Goal: Task Accomplishment & Management: Manage account settings

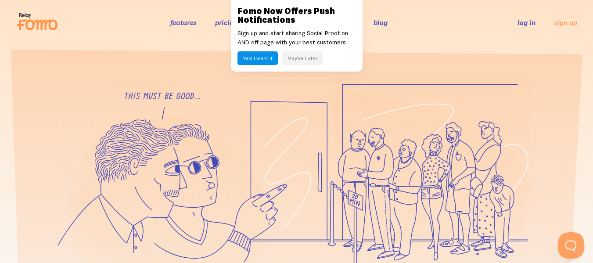
click at [311, 58] on button "Maybe Later" at bounding box center [302, 58] width 40 height 14
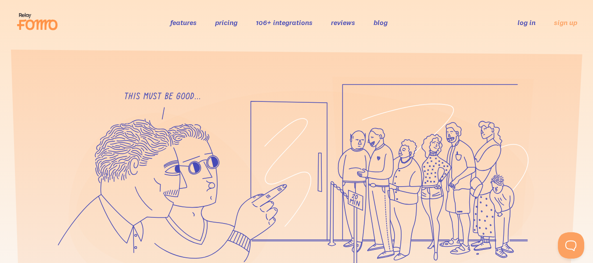
click at [191, 19] on link "features" at bounding box center [183, 22] width 26 height 9
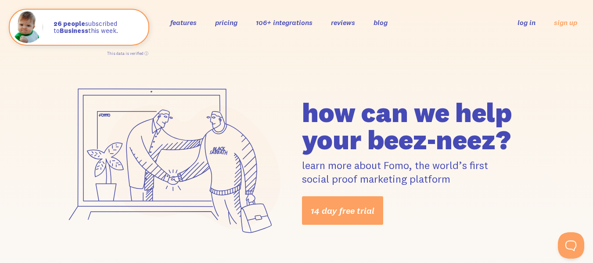
click at [295, 22] on link "106+ integrations" at bounding box center [284, 22] width 57 height 9
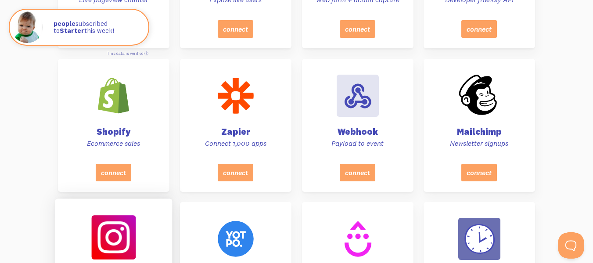
scroll to position [439, 0]
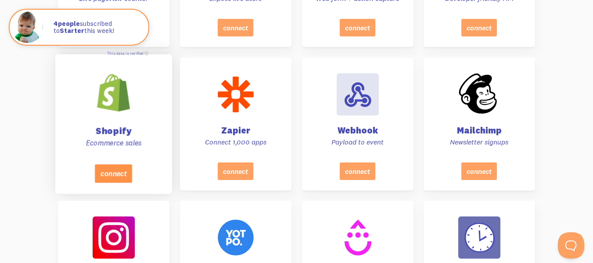
click at [118, 174] on button "connect" at bounding box center [113, 173] width 37 height 18
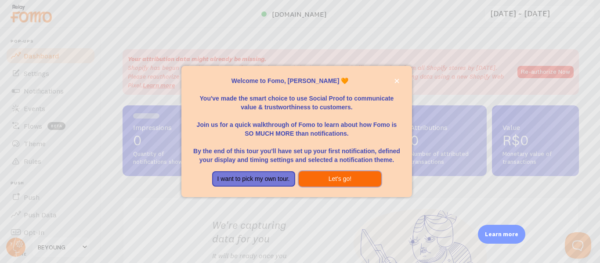
click at [318, 181] on button "Let's go!" at bounding box center [340, 179] width 83 height 16
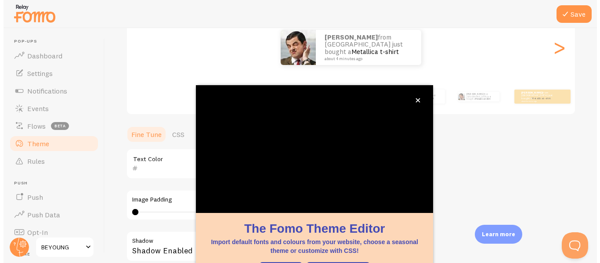
scroll to position [127, 0]
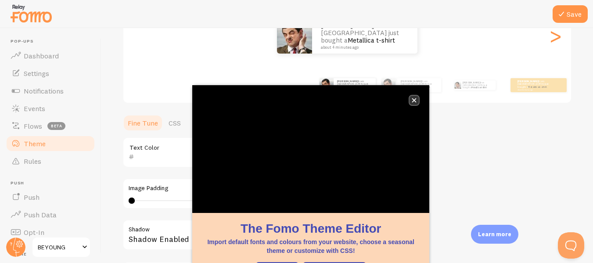
click at [414, 98] on icon "close," at bounding box center [414, 100] width 5 height 5
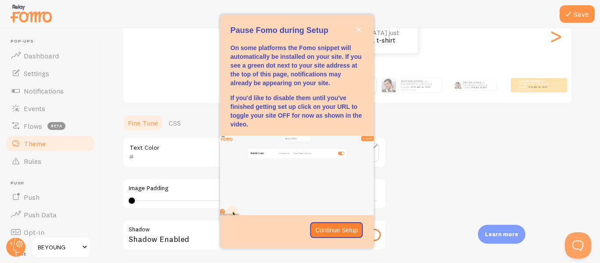
click at [451, 163] on div "Theme Choose a theme for your notifications Classic Guilherme from Brazil just …" at bounding box center [351, 130] width 456 height 417
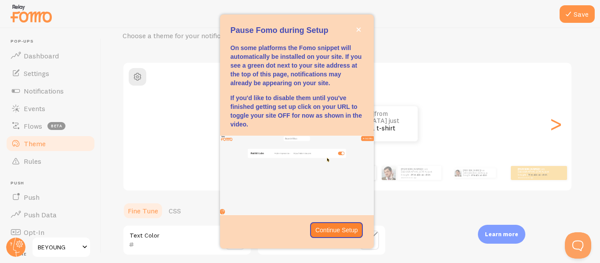
scroll to position [0, 0]
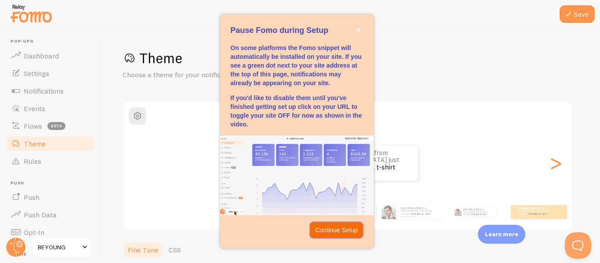
click at [336, 235] on button "Continue Setup" at bounding box center [336, 230] width 53 height 16
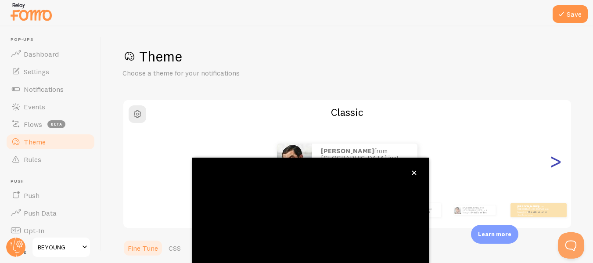
scroll to position [104, 0]
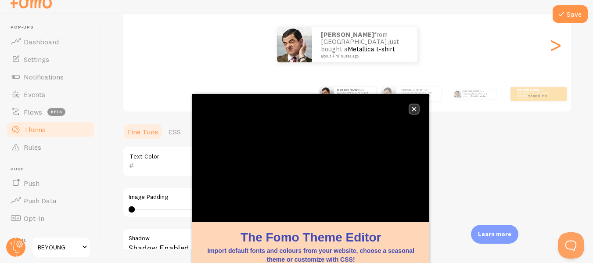
click at [417, 111] on icon "close," at bounding box center [414, 109] width 5 height 5
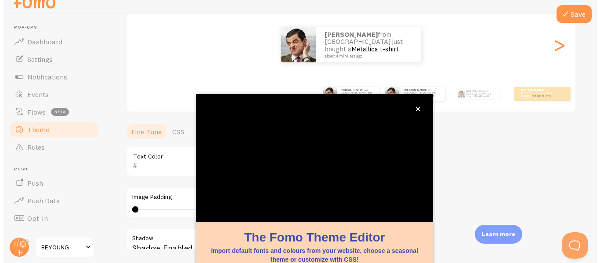
scroll to position [0, 0]
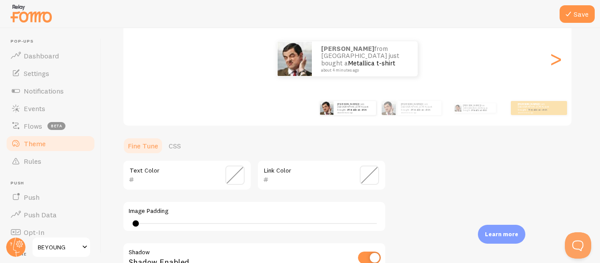
type input "0"
drag, startPoint x: 134, startPoint y: 223, endPoint x: 126, endPoint y: 229, distance: 10.3
click at [126, 229] on div "Image Padding 0" at bounding box center [255, 216] width 264 height 31
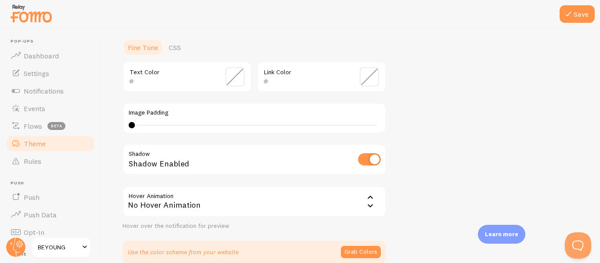
scroll to position [236, 0]
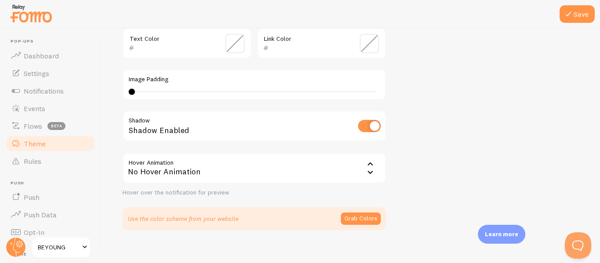
click at [365, 170] on div "No Hover Animation" at bounding box center [255, 168] width 264 height 31
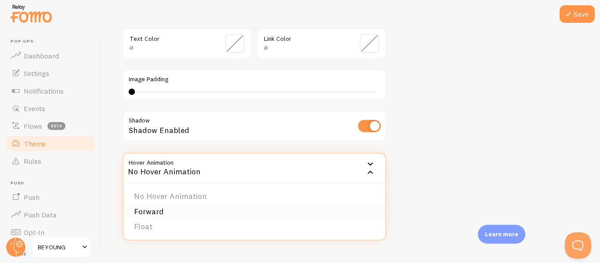
click at [255, 207] on li "Forward" at bounding box center [254, 211] width 262 height 15
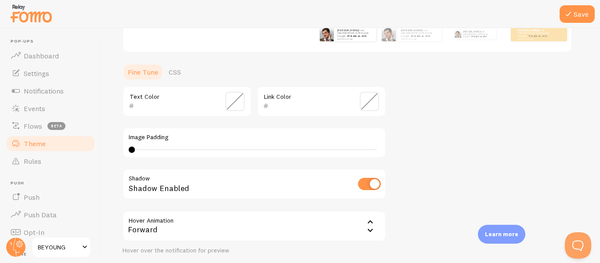
scroll to position [25, 0]
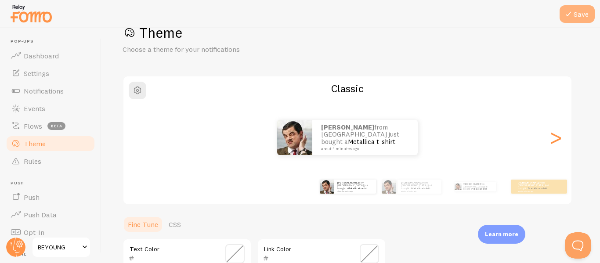
click at [569, 19] on button "Save" at bounding box center [577, 14] width 35 height 18
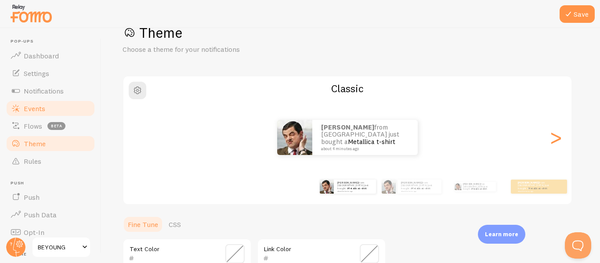
click at [65, 107] on link "Events" at bounding box center [50, 109] width 90 height 18
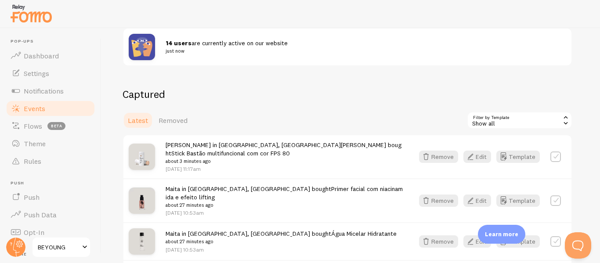
scroll to position [132, 0]
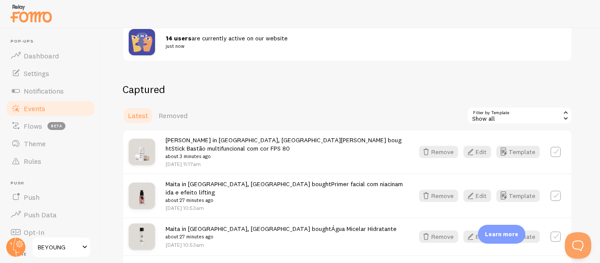
drag, startPoint x: 281, startPoint y: 155, endPoint x: 356, endPoint y: 101, distance: 92.5
drag, startPoint x: 356, startPoint y: 101, endPoint x: 242, endPoint y: 82, distance: 115.8
click at [251, 79] on div "Events This is a collection of social proof interactions captured by your conne…" at bounding box center [350, 145] width 499 height 235
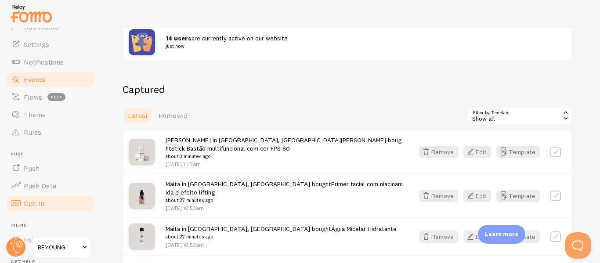
scroll to position [44, 0]
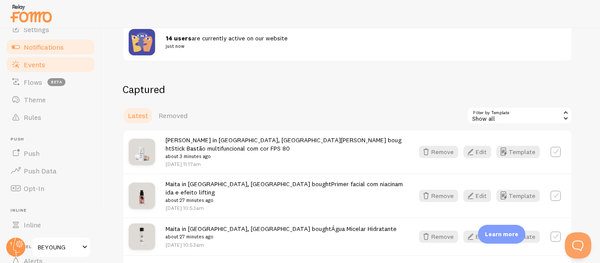
click at [44, 40] on link "Notifications" at bounding box center [50, 47] width 90 height 18
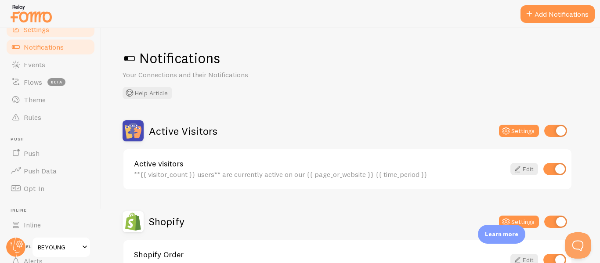
click at [42, 35] on link "Settings" at bounding box center [50, 30] width 90 height 18
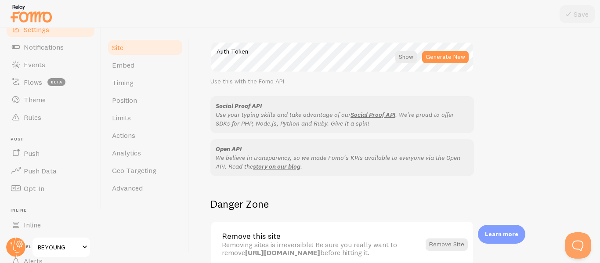
scroll to position [566, 0]
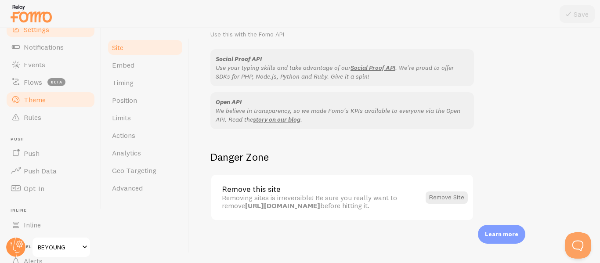
click at [66, 101] on link "Theme" at bounding box center [50, 100] width 90 height 18
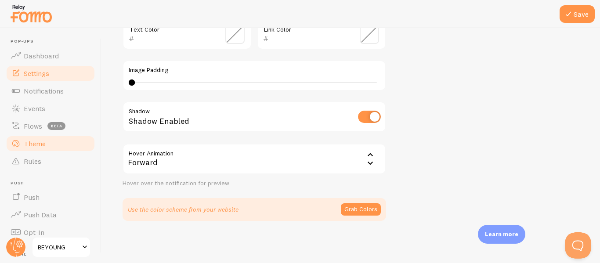
click at [61, 72] on link "Settings" at bounding box center [50, 74] width 90 height 18
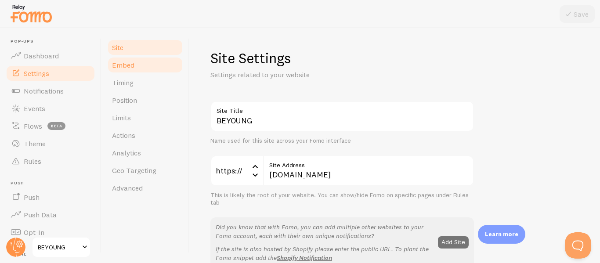
click at [155, 67] on link "Embed" at bounding box center [145, 65] width 77 height 18
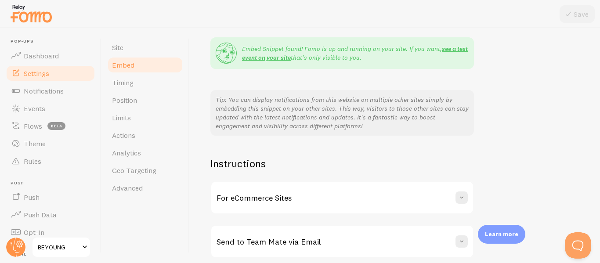
scroll to position [208, 0]
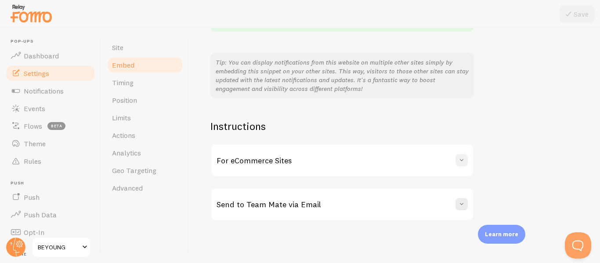
click at [462, 159] on span at bounding box center [461, 160] width 9 height 9
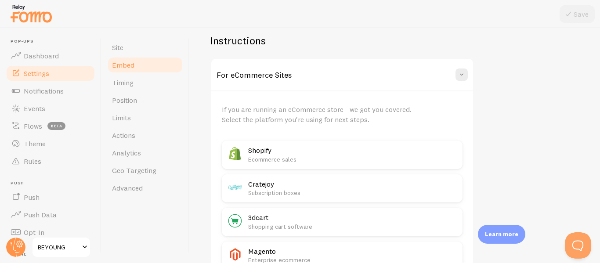
scroll to position [296, 0]
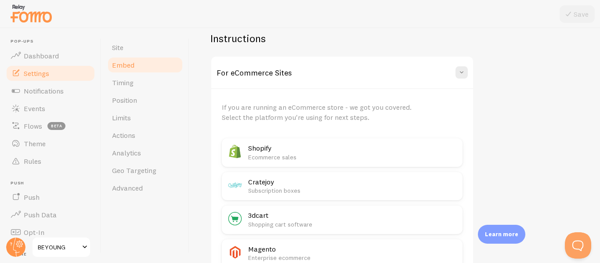
click at [265, 152] on h2 "Shopify" at bounding box center [352, 148] width 209 height 9
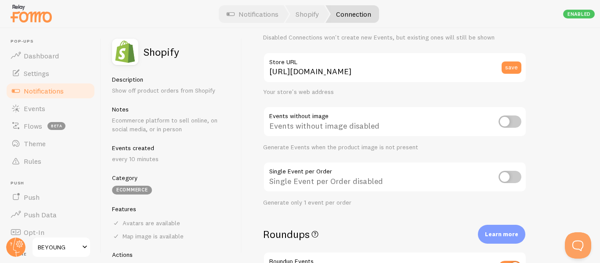
scroll to position [88, 0]
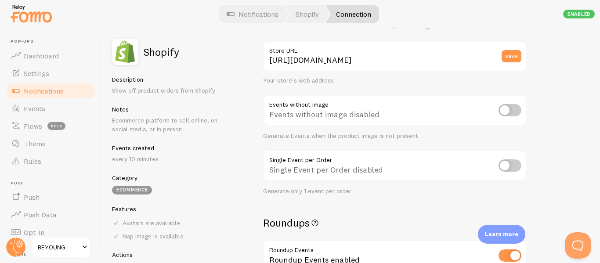
click at [515, 112] on input "checkbox" at bounding box center [510, 110] width 23 height 12
checkbox input "true"
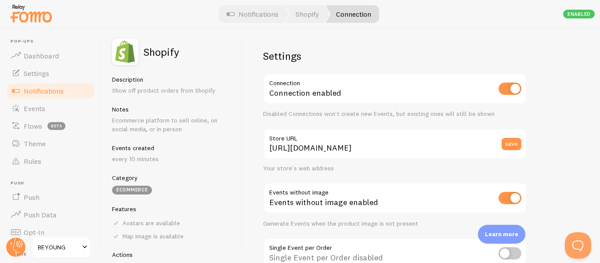
scroll to position [29, 0]
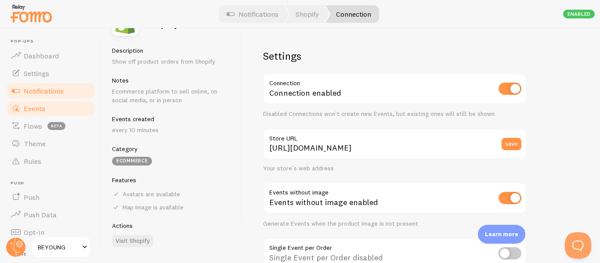
click at [73, 111] on link "Events" at bounding box center [50, 109] width 90 height 18
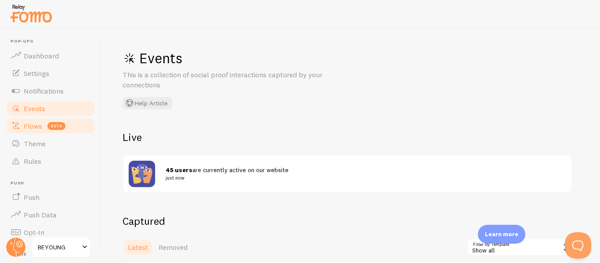
click at [29, 126] on span "Flows" at bounding box center [33, 126] width 18 height 9
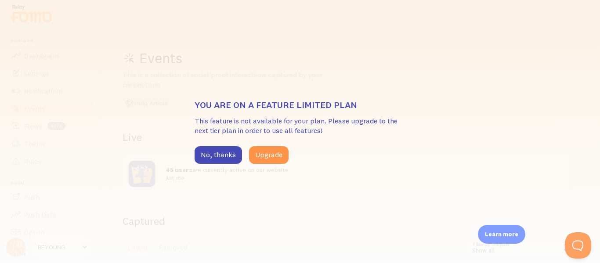
click at [242, 189] on div "You are on a feature limited plan This feature is not available for your plan. …" at bounding box center [300, 131] width 600 height 263
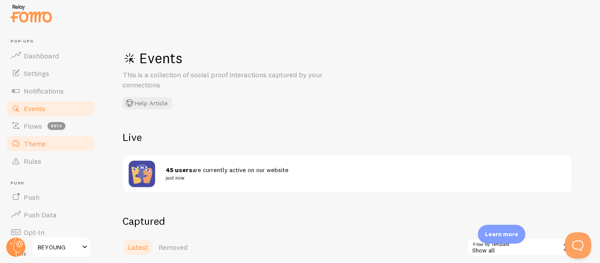
click at [41, 143] on span "Theme" at bounding box center [35, 143] width 22 height 9
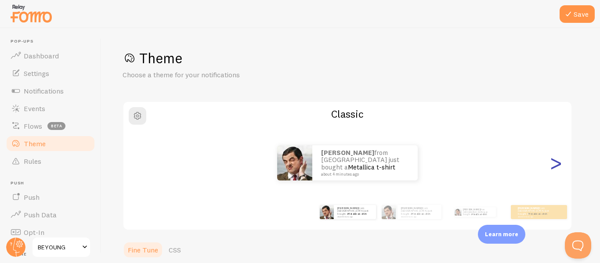
click at [556, 165] on div ">" at bounding box center [555, 162] width 11 height 63
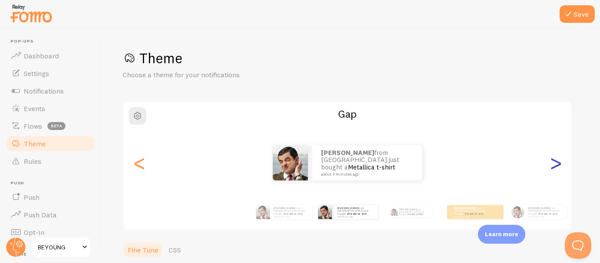
click at [556, 165] on div ">" at bounding box center [555, 162] width 11 height 63
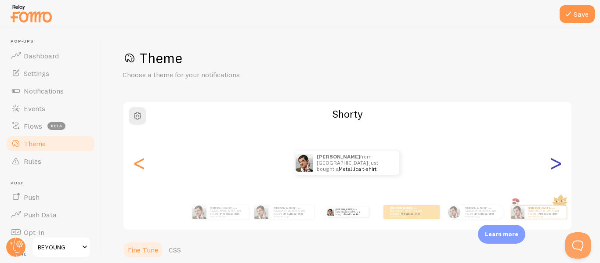
click at [556, 165] on div ">" at bounding box center [555, 162] width 11 height 63
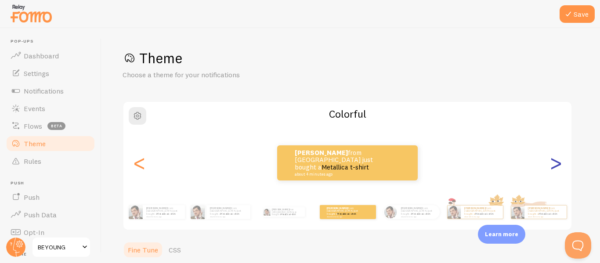
click at [556, 165] on div ">" at bounding box center [555, 162] width 11 height 63
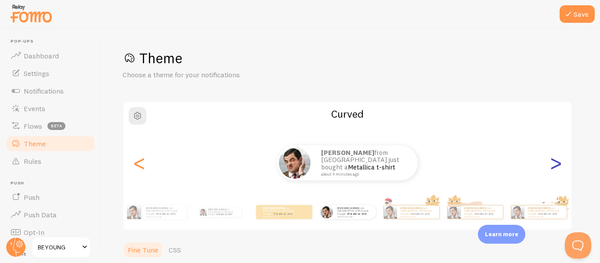
click at [556, 165] on div ">" at bounding box center [555, 162] width 11 height 63
type input "0"
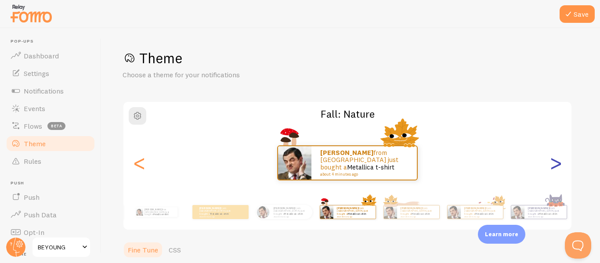
click at [556, 165] on div ">" at bounding box center [555, 162] width 11 height 63
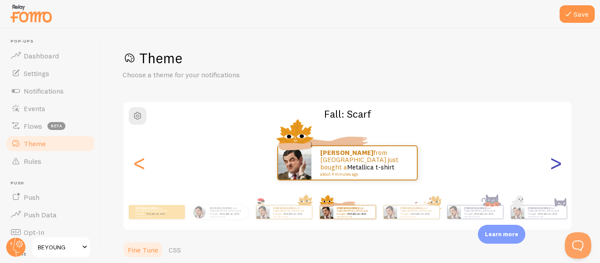
click at [556, 165] on div ">" at bounding box center [555, 162] width 11 height 63
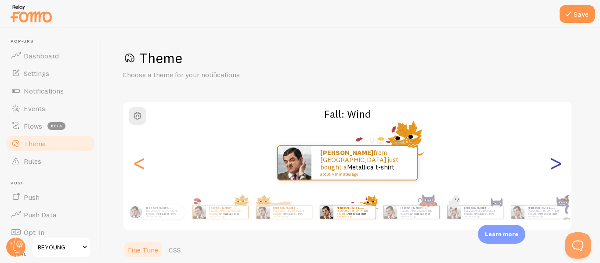
click at [556, 165] on div ">" at bounding box center [555, 162] width 11 height 63
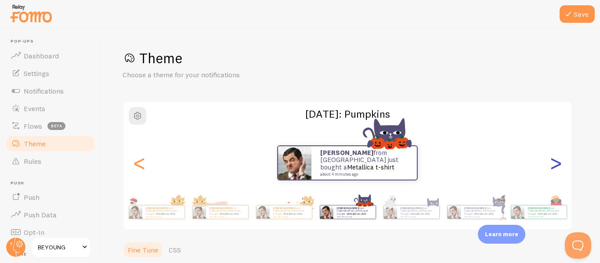
click at [556, 165] on div ">" at bounding box center [555, 162] width 11 height 63
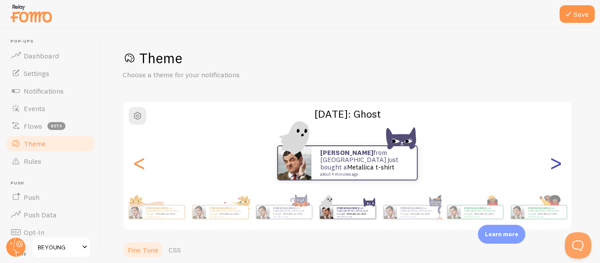
click at [556, 165] on div ">" at bounding box center [555, 162] width 11 height 63
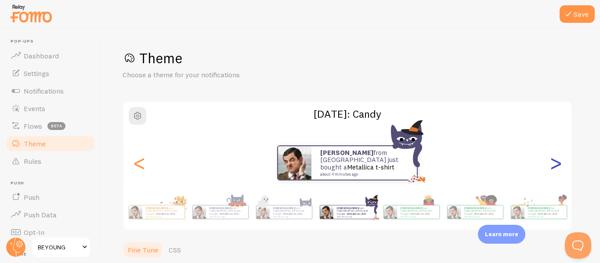
click at [556, 165] on div ">" at bounding box center [555, 162] width 11 height 63
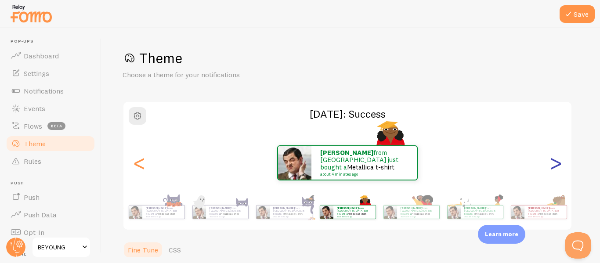
click at [556, 165] on div ">" at bounding box center [555, 162] width 11 height 63
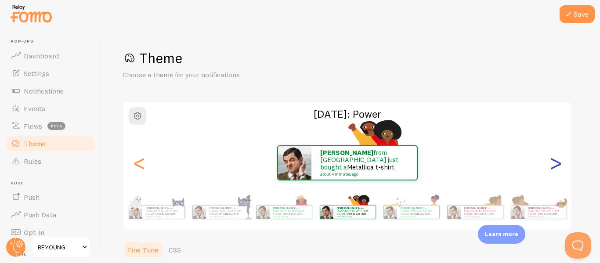
click at [556, 165] on div ">" at bounding box center [555, 162] width 11 height 63
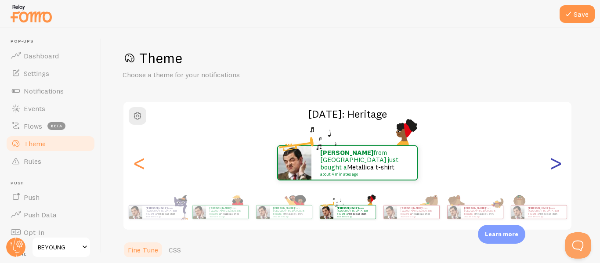
click at [556, 165] on div ">" at bounding box center [555, 162] width 11 height 63
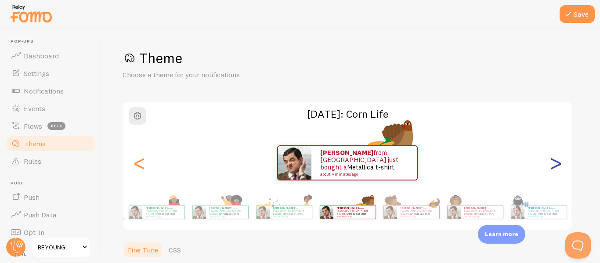
click at [556, 165] on div ">" at bounding box center [555, 162] width 11 height 63
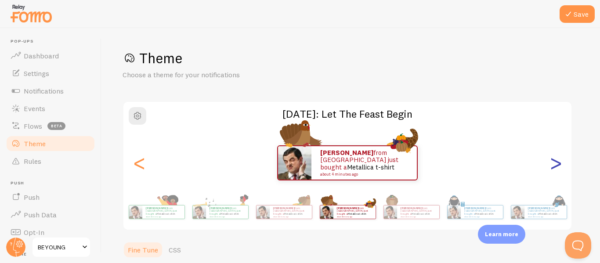
click at [556, 165] on div ">" at bounding box center [555, 162] width 11 height 63
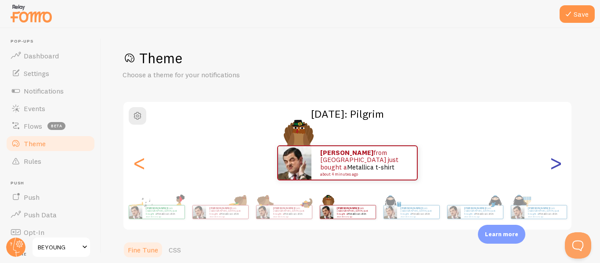
click at [556, 165] on div ">" at bounding box center [555, 162] width 11 height 63
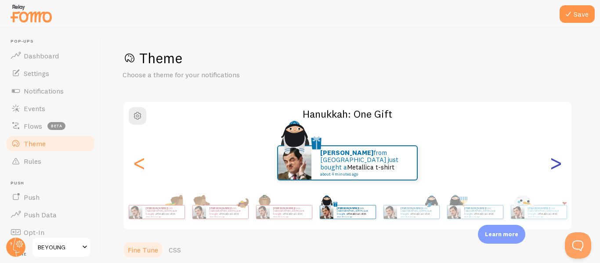
click at [556, 165] on div ">" at bounding box center [555, 162] width 11 height 63
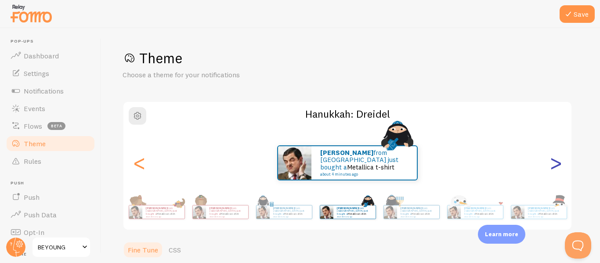
click at [556, 165] on div ">" at bounding box center [555, 162] width 11 height 63
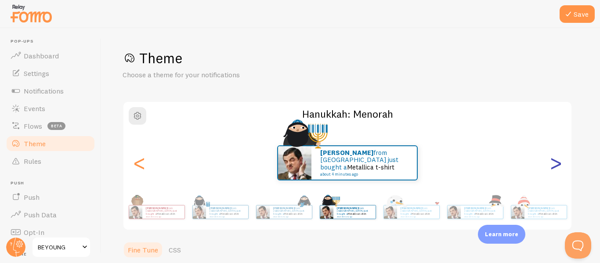
click at [556, 165] on div ">" at bounding box center [555, 162] width 11 height 63
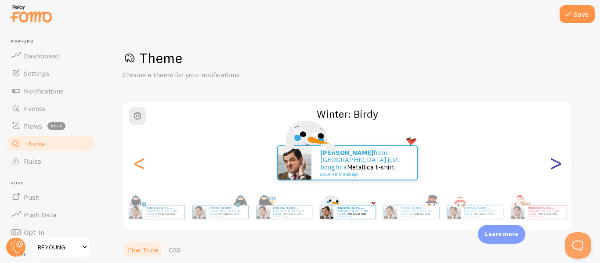
click at [556, 165] on div ">" at bounding box center [555, 162] width 11 height 63
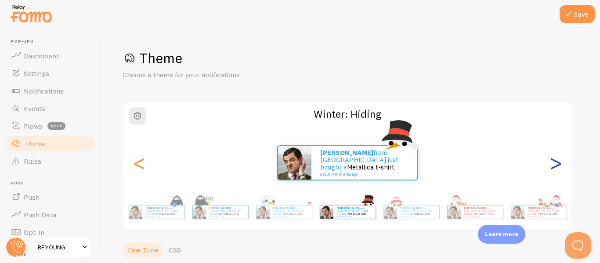
click at [556, 165] on div ">" at bounding box center [555, 162] width 11 height 63
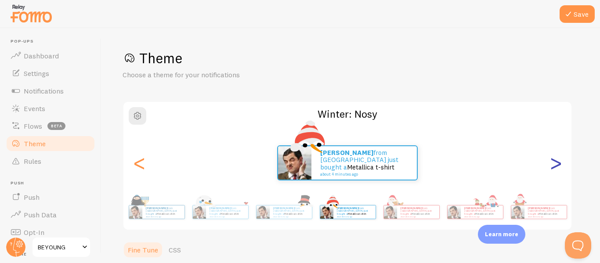
click at [556, 165] on div ">" at bounding box center [555, 162] width 11 height 63
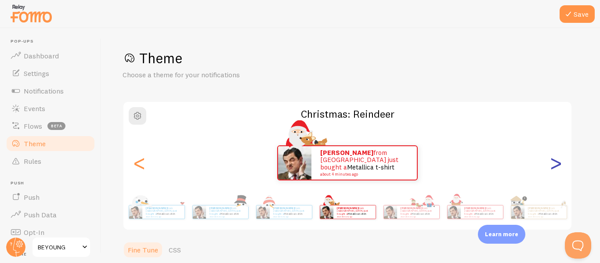
click at [556, 165] on div ">" at bounding box center [555, 162] width 11 height 63
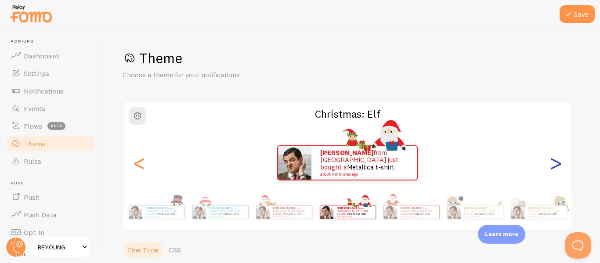
click at [556, 165] on div ">" at bounding box center [555, 162] width 11 height 63
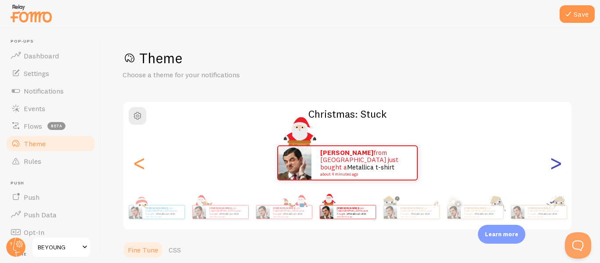
click at [556, 165] on div ">" at bounding box center [555, 162] width 11 height 63
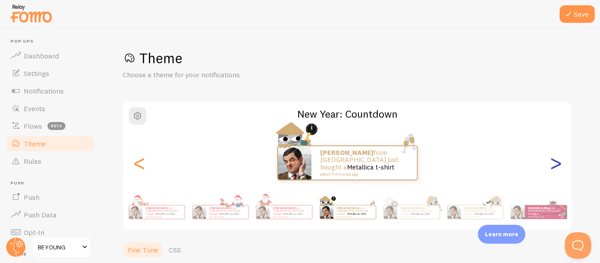
click at [556, 165] on div ">" at bounding box center [555, 162] width 11 height 63
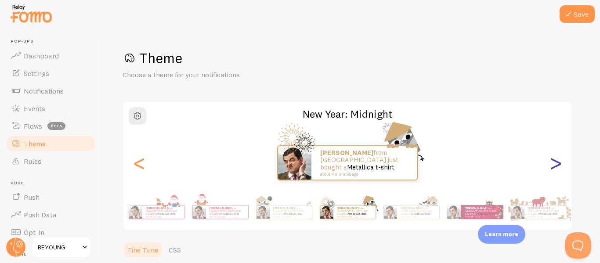
click at [556, 165] on div ">" at bounding box center [555, 162] width 11 height 63
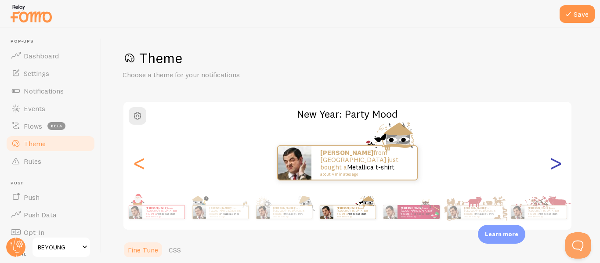
click at [556, 165] on div ">" at bounding box center [555, 162] width 11 height 63
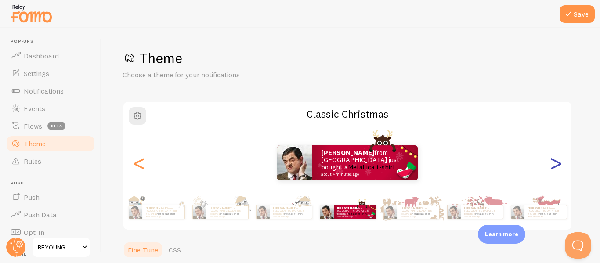
click at [556, 165] on div ">" at bounding box center [555, 162] width 11 height 63
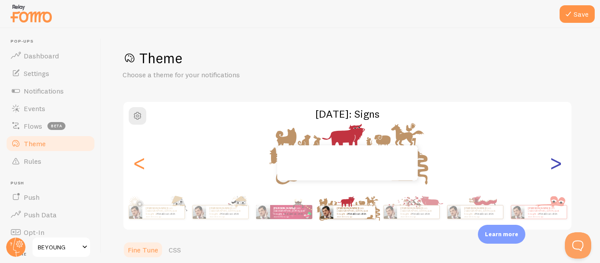
click at [556, 165] on div ">" at bounding box center [555, 162] width 11 height 63
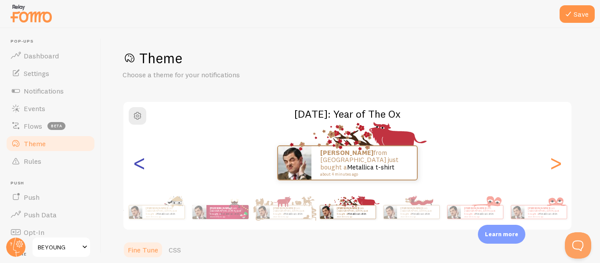
click at [139, 165] on div "<" at bounding box center [139, 162] width 11 height 63
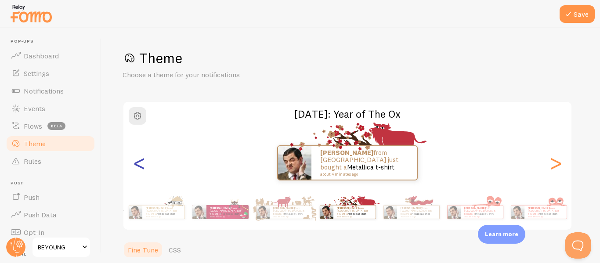
click at [139, 165] on div "<" at bounding box center [139, 162] width 11 height 63
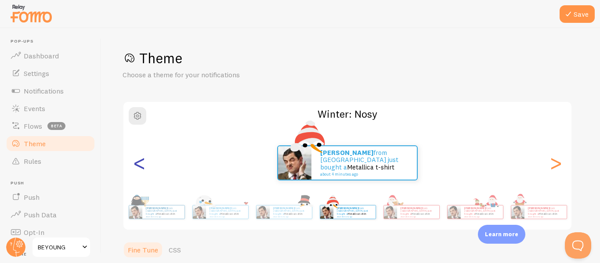
click at [139, 165] on div "<" at bounding box center [139, 162] width 11 height 63
click at [136, 165] on div "<" at bounding box center [139, 162] width 11 height 63
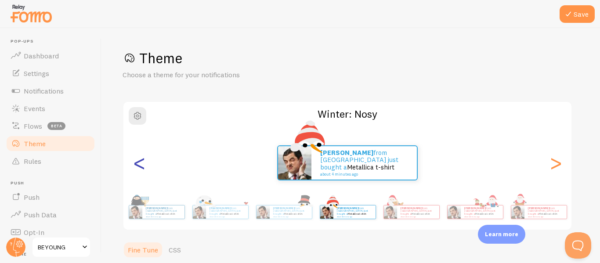
click at [136, 165] on div "<" at bounding box center [139, 162] width 11 height 63
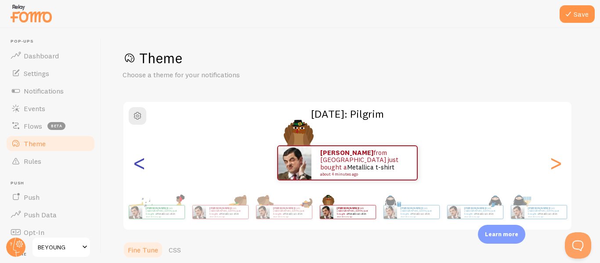
click at [136, 162] on div "<" at bounding box center [139, 162] width 11 height 63
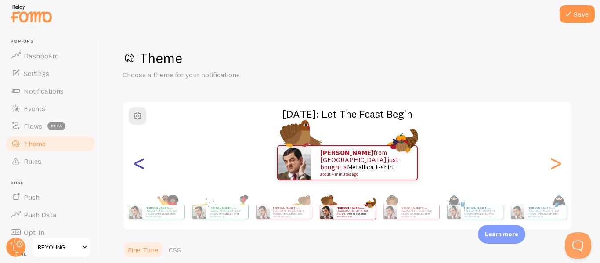
click at [136, 162] on div "<" at bounding box center [139, 162] width 11 height 63
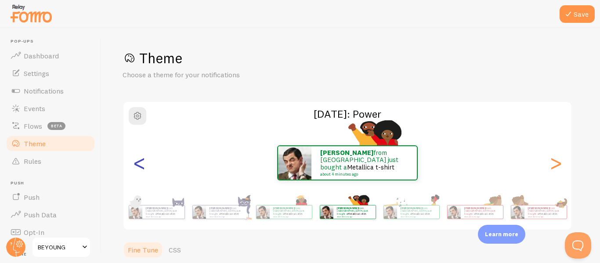
click at [136, 162] on div "<" at bounding box center [139, 162] width 11 height 63
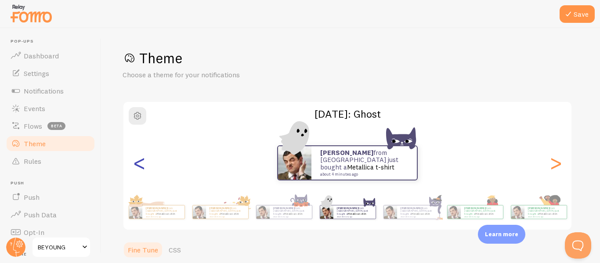
click at [136, 162] on div "<" at bounding box center [139, 162] width 11 height 63
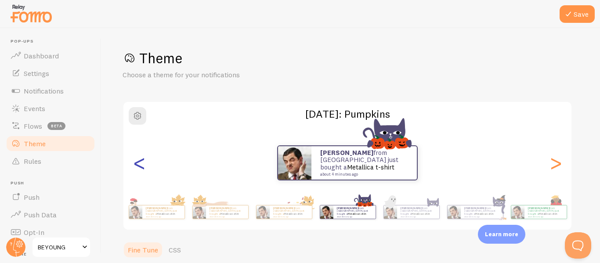
click at [136, 162] on div "<" at bounding box center [139, 162] width 11 height 63
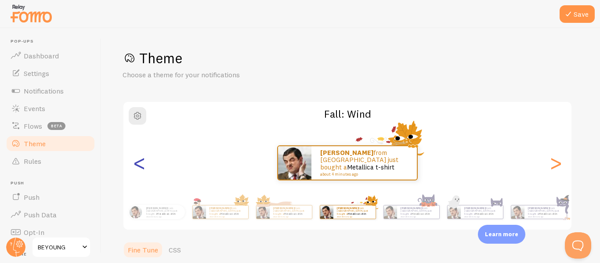
click at [136, 162] on div "<" at bounding box center [139, 162] width 11 height 63
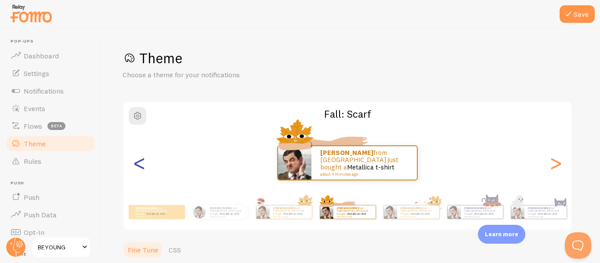
click at [136, 162] on div "<" at bounding box center [139, 162] width 11 height 63
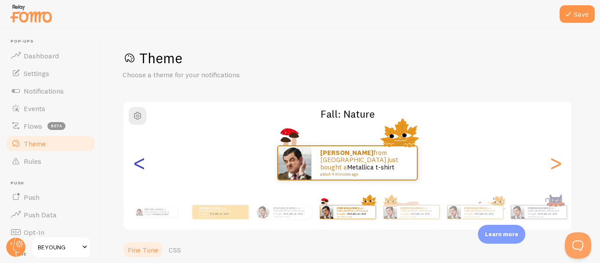
click at [136, 162] on div "<" at bounding box center [139, 162] width 11 height 63
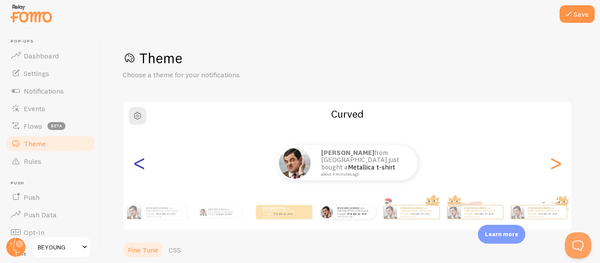
click at [136, 162] on div "<" at bounding box center [139, 162] width 11 height 63
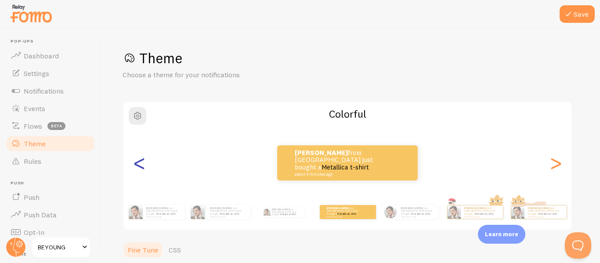
click at [136, 162] on div "<" at bounding box center [139, 162] width 11 height 63
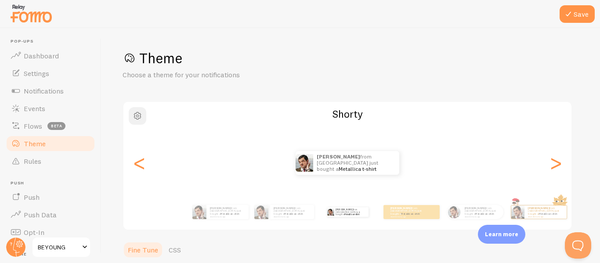
click at [139, 112] on span "button" at bounding box center [137, 116] width 11 height 11
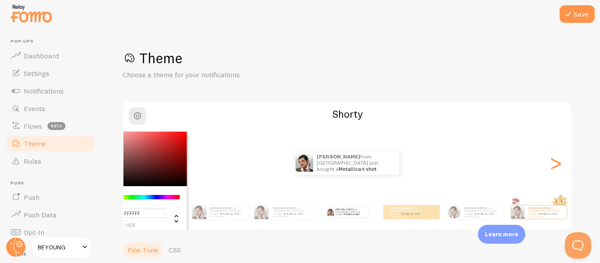
click at [240, 95] on div "Theme Choose a theme for your notifications #FFFFFF hex 255 r 255 g 255 b 0 h 0…" at bounding box center [351, 257] width 456 height 417
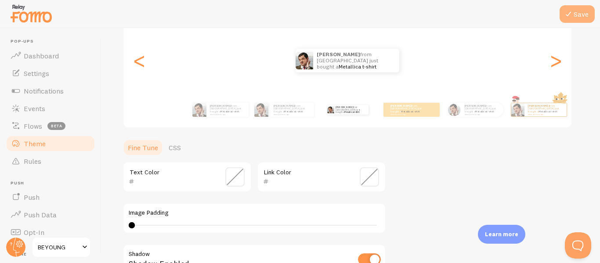
scroll to position [44, 0]
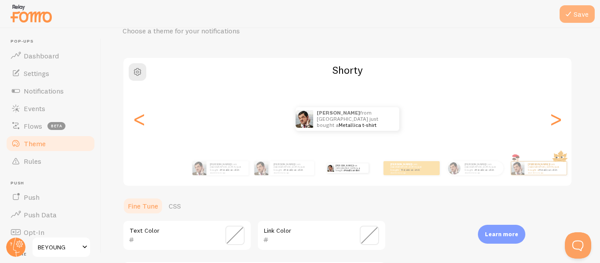
click at [576, 18] on button "Save" at bounding box center [577, 14] width 35 height 18
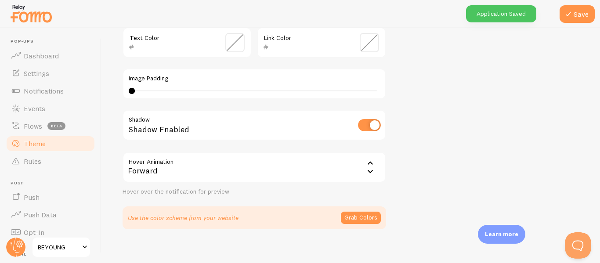
scroll to position [245, 0]
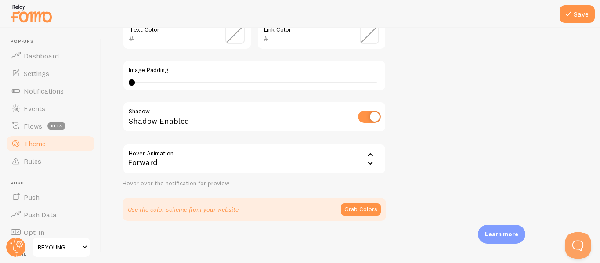
click at [374, 163] on icon at bounding box center [370, 163] width 11 height 11
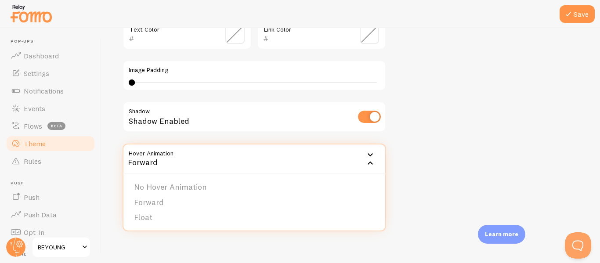
click at [461, 162] on div "Theme Choose a theme for your notifications Shorty Guilherme from Brazil just b…" at bounding box center [351, 12] width 456 height 417
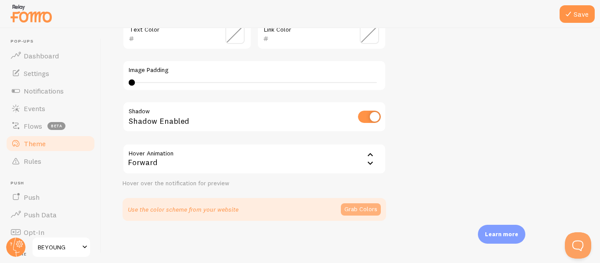
click at [363, 215] on button "Grab Colors" at bounding box center [361, 209] width 40 height 12
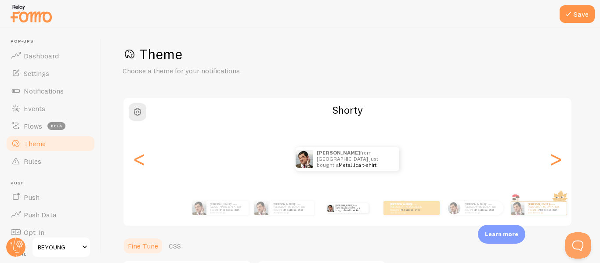
scroll to position [0, 0]
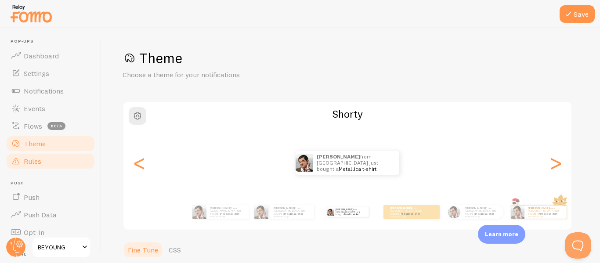
click at [51, 163] on link "Rules" at bounding box center [50, 161] width 90 height 18
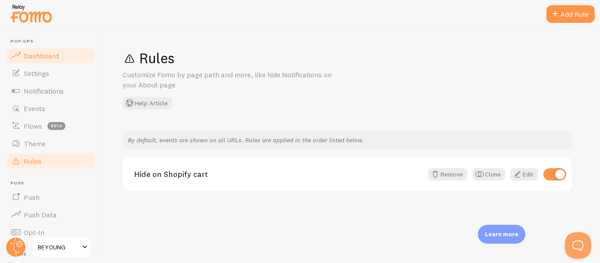
click at [40, 53] on span "Dashboard" at bounding box center [41, 55] width 35 height 9
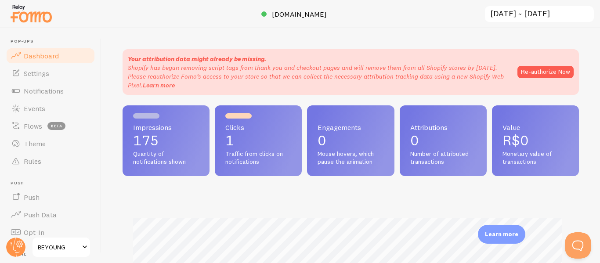
scroll to position [231, 450]
click at [546, 71] on button "Re-authorize Now" at bounding box center [545, 72] width 56 height 12
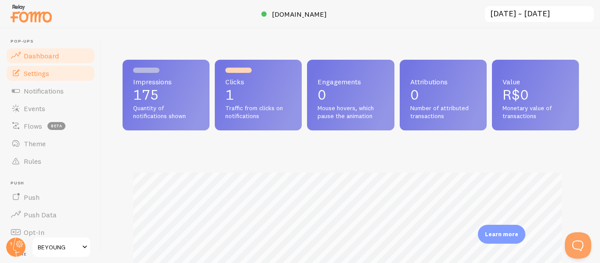
click at [65, 76] on link "Settings" at bounding box center [50, 74] width 90 height 18
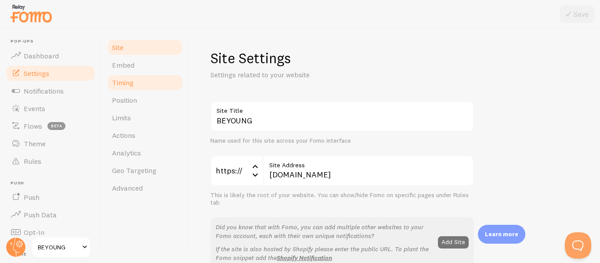
click at [157, 85] on link "Timing" at bounding box center [145, 83] width 77 height 18
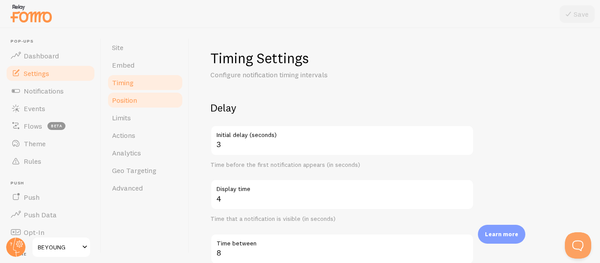
click at [155, 103] on link "Position" at bounding box center [145, 100] width 77 height 18
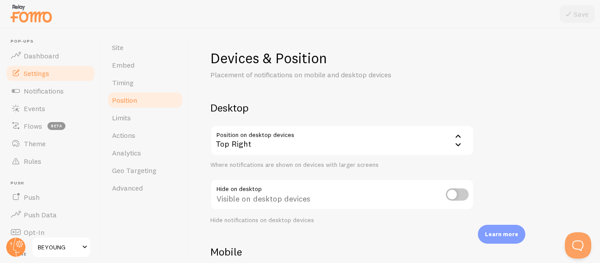
click at [328, 145] on div "Top Right" at bounding box center [342, 140] width 264 height 31
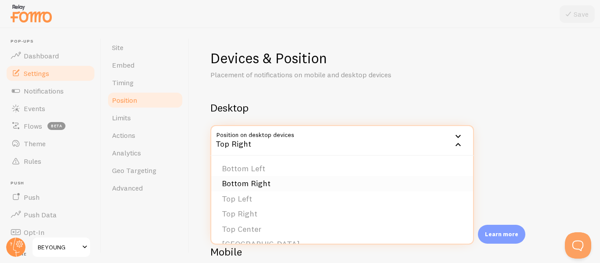
click at [334, 182] on li "Bottom Right" at bounding box center [342, 183] width 262 height 15
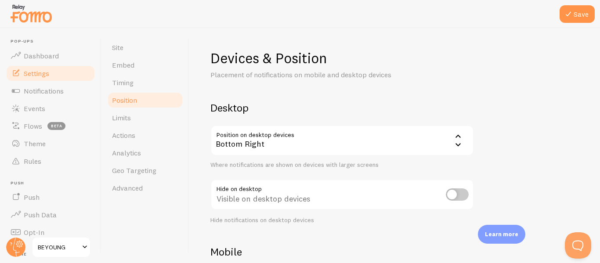
click at [462, 195] on input "checkbox" at bounding box center [457, 194] width 23 height 12
checkbox input "true"
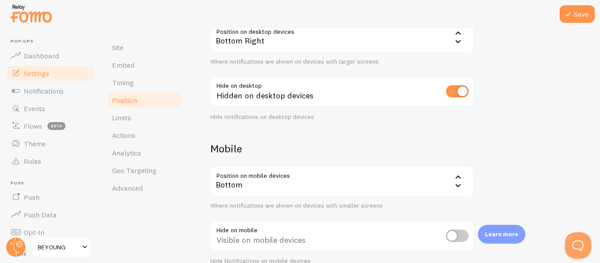
scroll to position [88, 0]
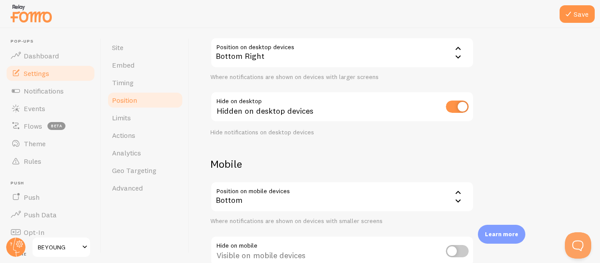
click at [349, 199] on div "Bottom" at bounding box center [342, 196] width 264 height 31
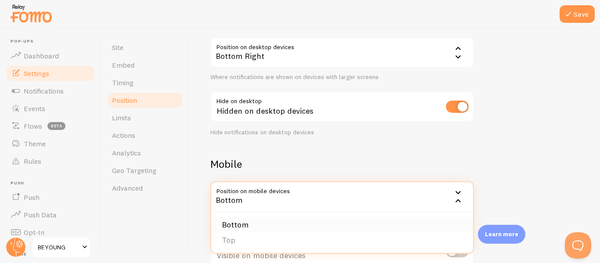
click at [352, 229] on li "Bottom" at bounding box center [342, 224] width 262 height 15
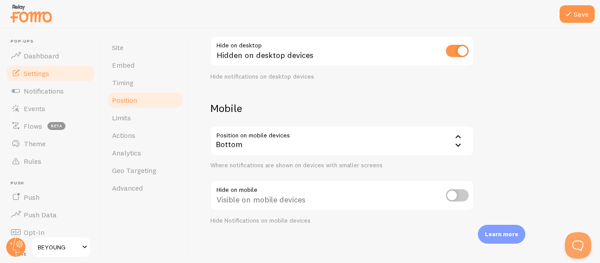
scroll to position [148, 0]
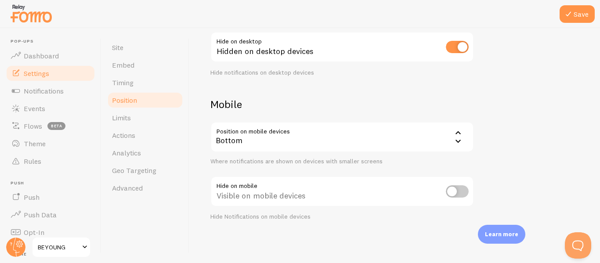
click at [575, 24] on div at bounding box center [300, 14] width 600 height 28
click at [575, 18] on button "Save" at bounding box center [577, 14] width 35 height 18
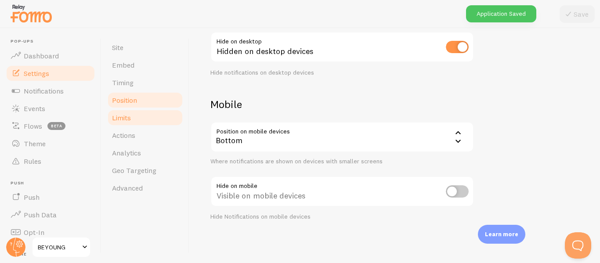
click at [151, 115] on link "Limits" at bounding box center [145, 118] width 77 height 18
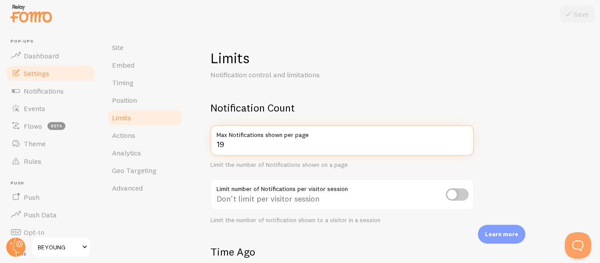
click at [464, 147] on input "19" at bounding box center [342, 140] width 264 height 31
click at [464, 147] on input "18" at bounding box center [342, 140] width 264 height 31
click at [464, 147] on input "17" at bounding box center [342, 140] width 264 height 31
click at [464, 147] on input "16" at bounding box center [342, 140] width 264 height 31
click at [464, 147] on input "15" at bounding box center [342, 140] width 264 height 31
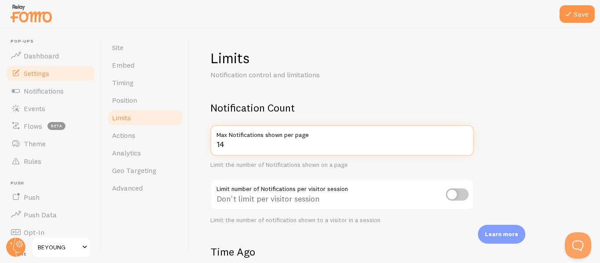
click at [464, 147] on input "14" at bounding box center [342, 140] width 264 height 31
type input "13"
click at [464, 147] on input "13" at bounding box center [342, 140] width 264 height 31
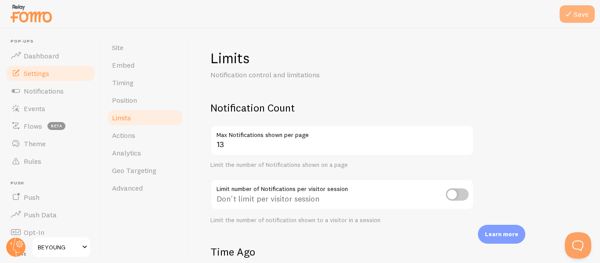
click at [578, 13] on button "Save" at bounding box center [577, 14] width 35 height 18
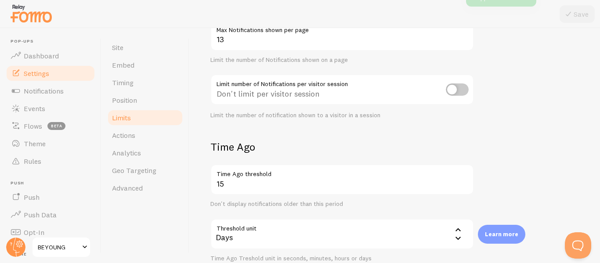
scroll to position [132, 0]
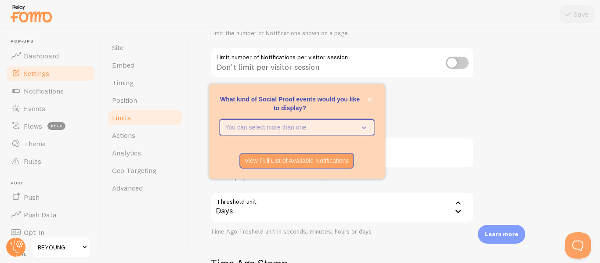
click at [365, 125] on icon "What kind of Social Proof events would you like to display?" at bounding box center [362, 128] width 12 height 10
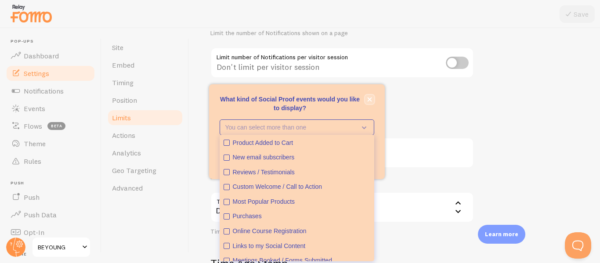
click at [371, 100] on icon "close," at bounding box center [369, 99] width 5 height 5
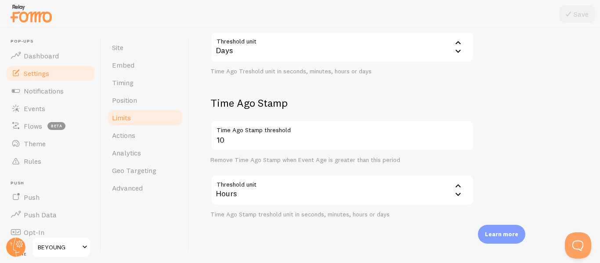
scroll to position [307, 0]
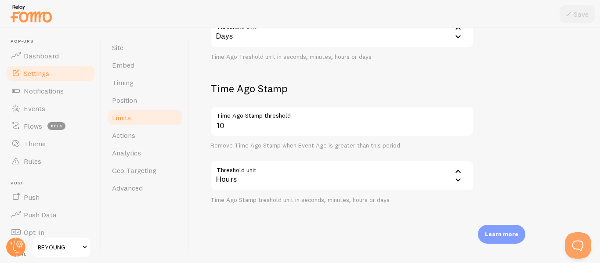
click at [318, 177] on div "Hours" at bounding box center [342, 175] width 264 height 31
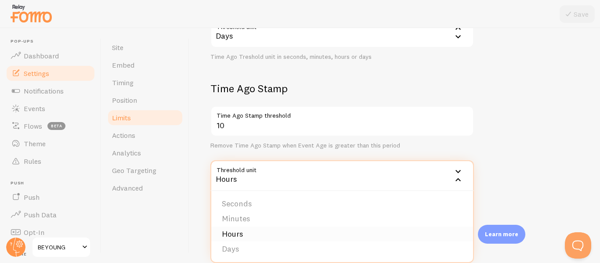
drag, startPoint x: 303, startPoint y: 217, endPoint x: 304, endPoint y: 229, distance: 12.7
click at [304, 229] on ul "Seconds Minutes Hours Days" at bounding box center [342, 226] width 262 height 71
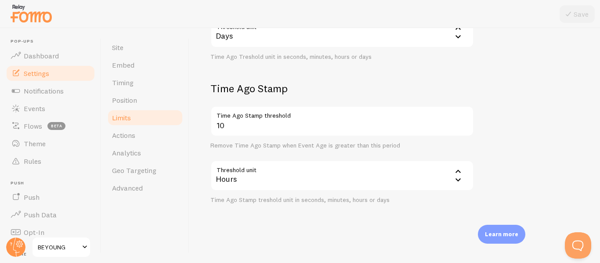
click at [304, 229] on div "Limits Notification control and limitations Notification Count 13 Max Notificat…" at bounding box center [394, 145] width 411 height 235
click at [150, 128] on link "Actions" at bounding box center [145, 136] width 77 height 18
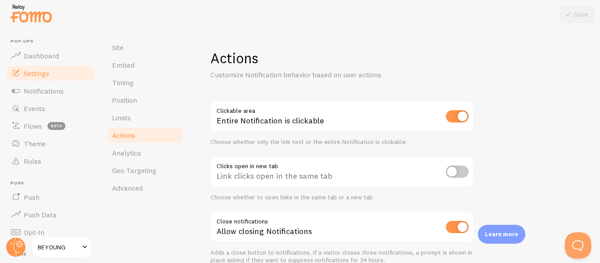
scroll to position [43, 0]
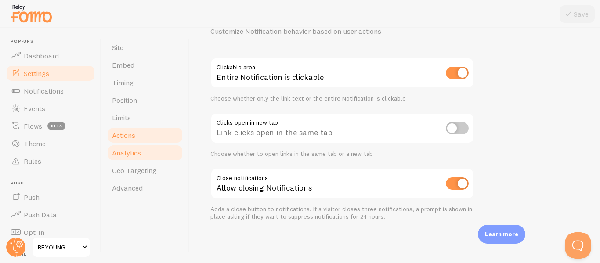
click at [159, 147] on link "Analytics" at bounding box center [145, 153] width 77 height 18
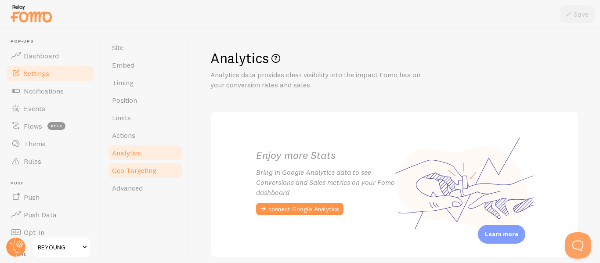
click at [161, 169] on link "Geo Targeting" at bounding box center [145, 171] width 77 height 18
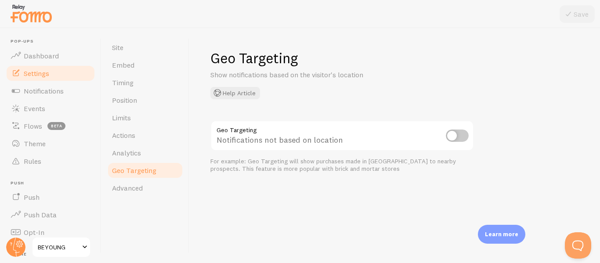
click at [460, 139] on input "checkbox" at bounding box center [457, 136] width 23 height 12
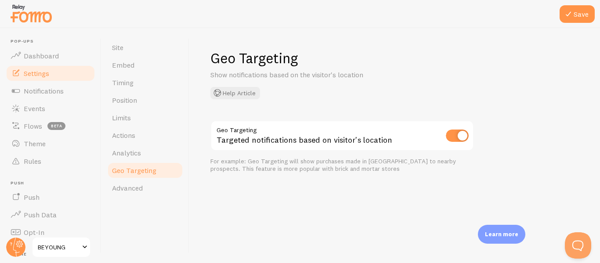
click at [459, 135] on input "checkbox" at bounding box center [457, 136] width 23 height 12
checkbox input "false"
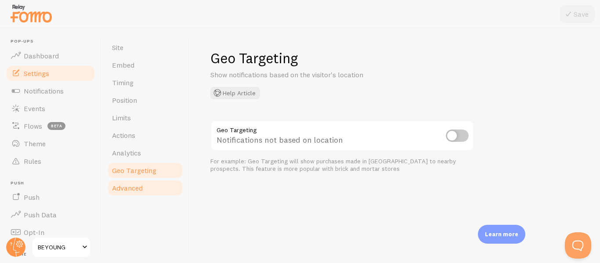
click at [145, 183] on link "Advanced" at bounding box center [145, 188] width 77 height 18
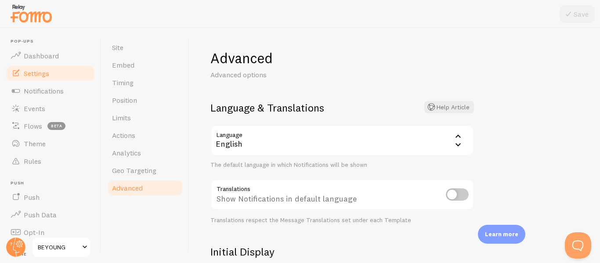
click at [435, 141] on div "English" at bounding box center [342, 140] width 264 height 31
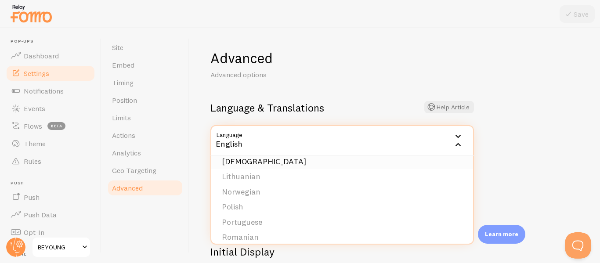
scroll to position [307, 0]
click at [264, 168] on li "Portuguese" at bounding box center [342, 164] width 262 height 15
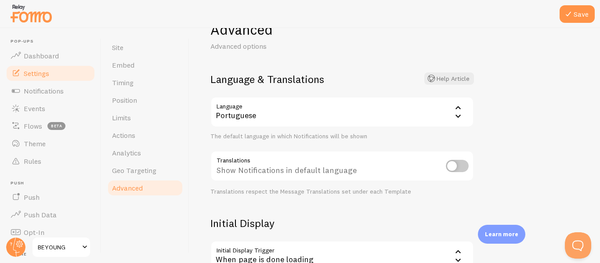
scroll to position [44, 0]
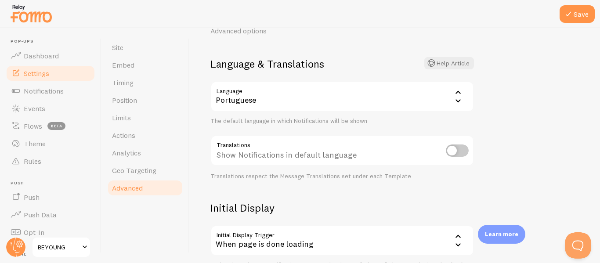
click at [452, 153] on input "checkbox" at bounding box center [457, 151] width 23 height 12
click at [457, 152] on input "checkbox" at bounding box center [457, 151] width 23 height 12
checkbox input "false"
click at [575, 14] on button "Save" at bounding box center [577, 14] width 35 height 18
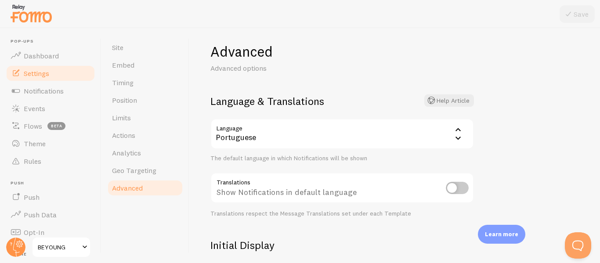
scroll to position [0, 0]
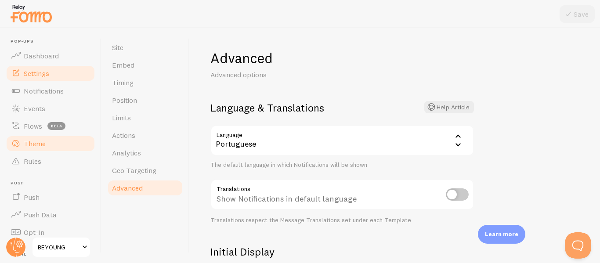
click at [64, 145] on link "Theme" at bounding box center [50, 144] width 90 height 18
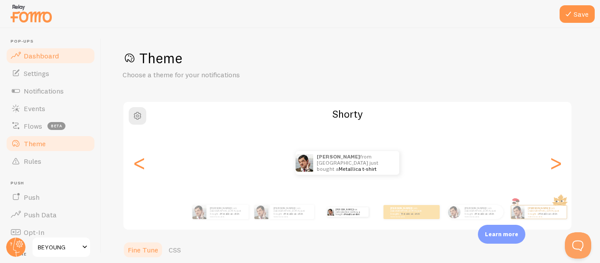
click at [50, 50] on link "Dashboard" at bounding box center [50, 56] width 90 height 18
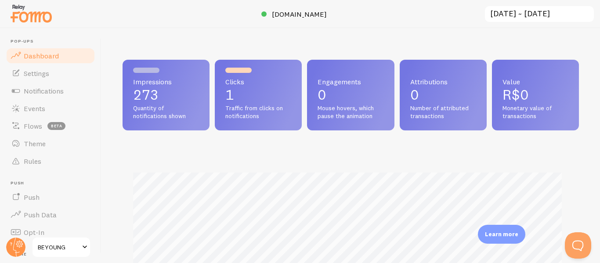
scroll to position [231, 450]
click at [232, 91] on p "1" at bounding box center [258, 95] width 66 height 14
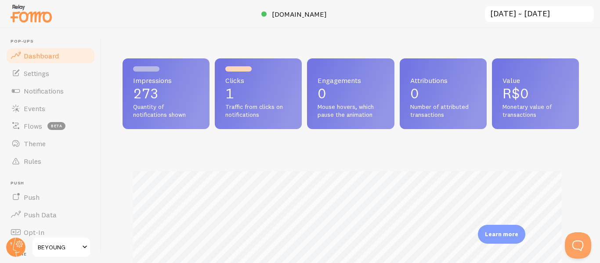
scroll to position [0, 0]
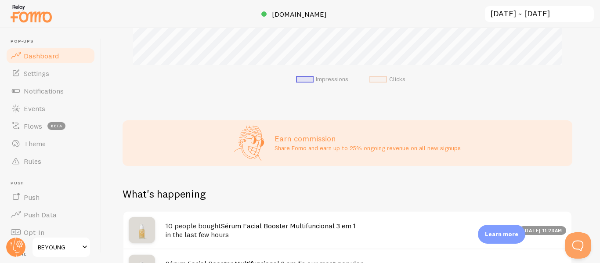
scroll to position [307, 0]
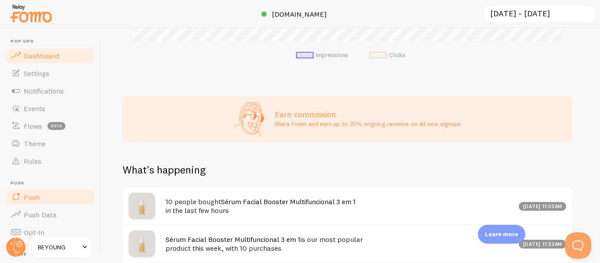
click at [42, 189] on link "Push" at bounding box center [50, 197] width 90 height 18
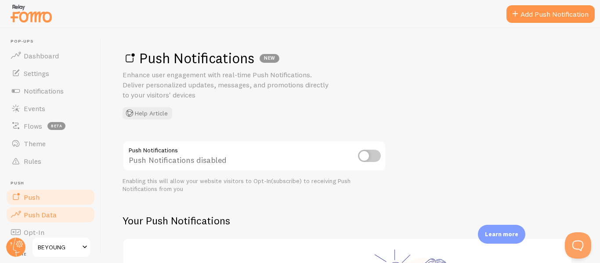
click at [55, 208] on link "Push Data" at bounding box center [50, 215] width 90 height 18
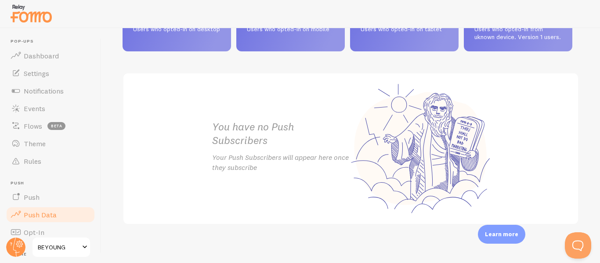
scroll to position [439, 0]
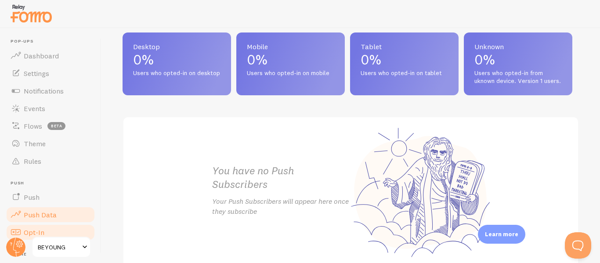
click at [56, 234] on link "Opt-In" at bounding box center [50, 233] width 90 height 18
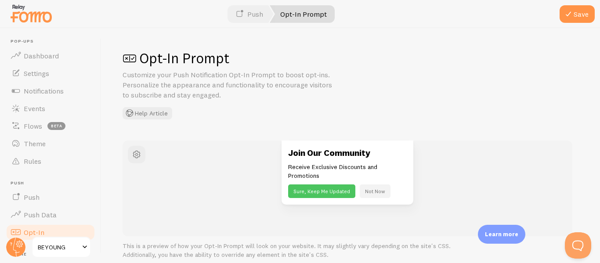
click at [329, 192] on button "Sure, Keep Me Updated" at bounding box center [321, 191] width 67 height 14
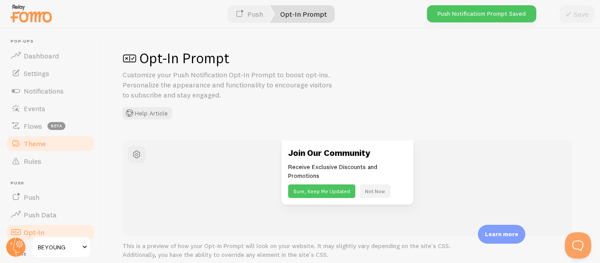
click at [56, 144] on link "Theme" at bounding box center [50, 144] width 90 height 18
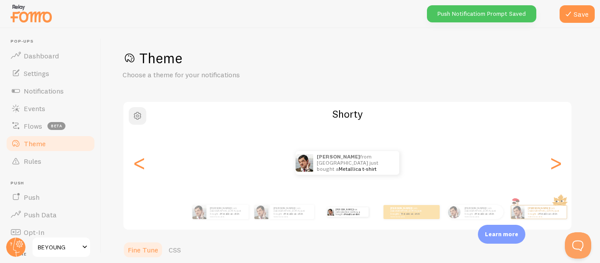
click at [141, 116] on span "button" at bounding box center [137, 116] width 11 height 11
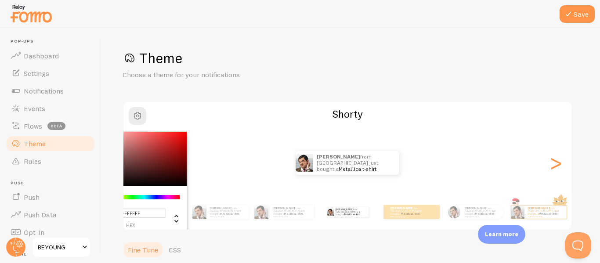
click at [266, 94] on div "Theme Choose a theme for your notifications #FFFFFF hex 255 r 255 g 255 b 0 h 0…" at bounding box center [351, 257] width 456 height 417
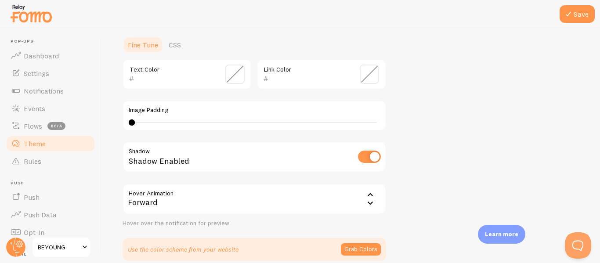
scroll to position [245, 0]
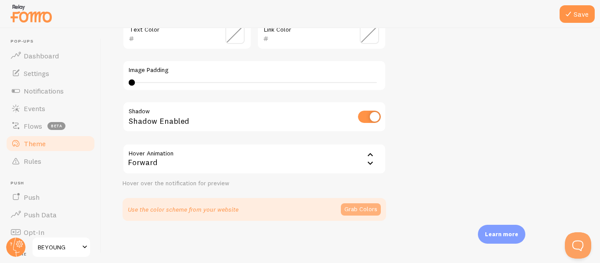
click at [373, 213] on button "Grab Colors" at bounding box center [361, 209] width 40 height 12
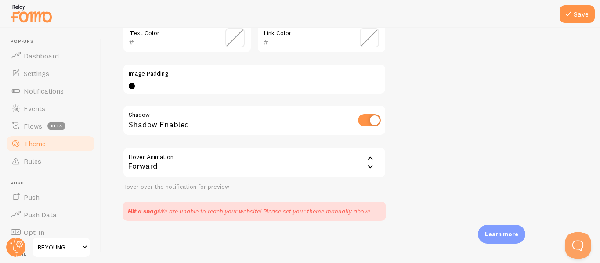
scroll to position [242, 0]
click at [51, 55] on span "Dashboard" at bounding box center [41, 55] width 35 height 9
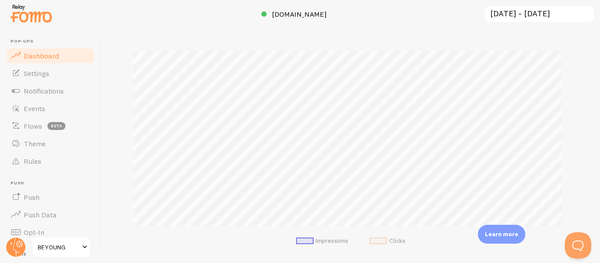
scroll to position [132, 0]
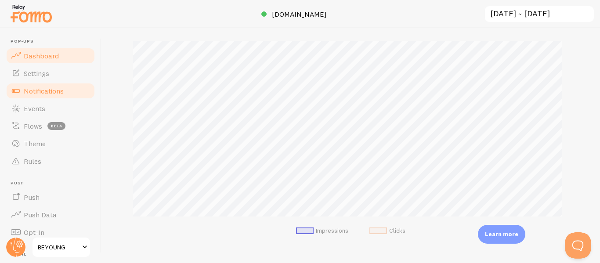
click at [46, 90] on span "Notifications" at bounding box center [44, 91] width 40 height 9
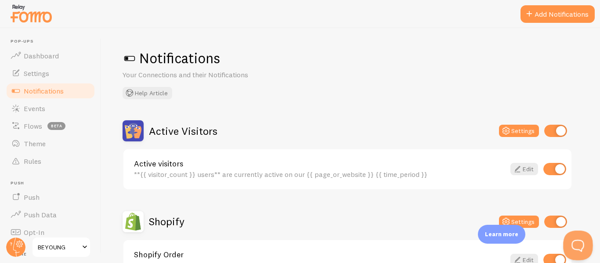
click at [580, 246] on button "Open Beacon popover" at bounding box center [576, 244] width 26 height 26
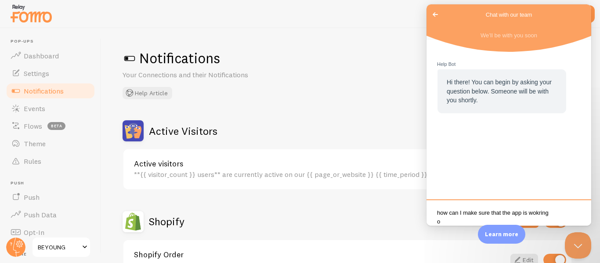
scroll to position [1, 0]
type textarea "how can I make sure that the app is wokring on my website?"
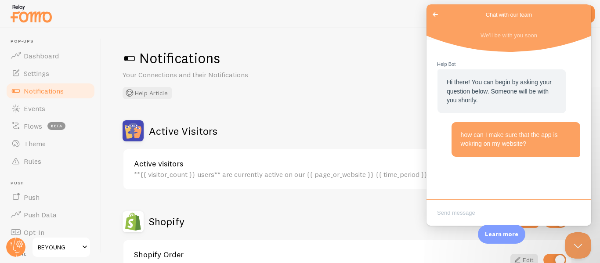
scroll to position [10, 0]
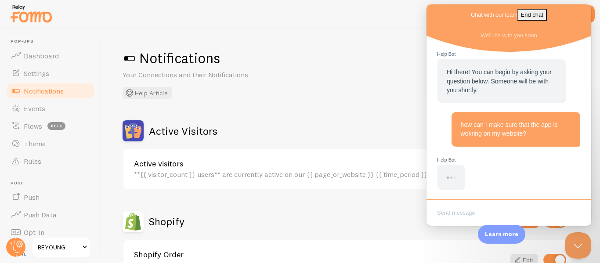
click at [65, 249] on span "BEYOUNG" at bounding box center [59, 247] width 42 height 11
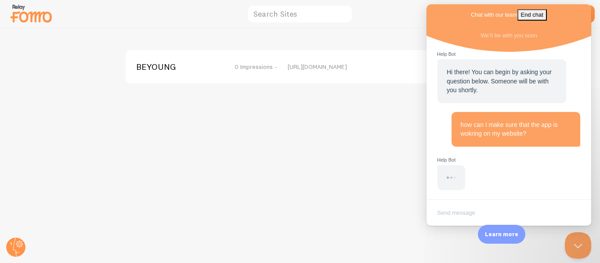
scroll to position [19, 0]
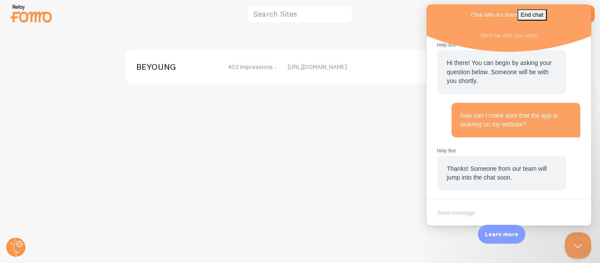
click at [36, 15] on img at bounding box center [31, 13] width 44 height 22
click at [579, 240] on button "Close Beacon popover" at bounding box center [576, 244] width 26 height 26
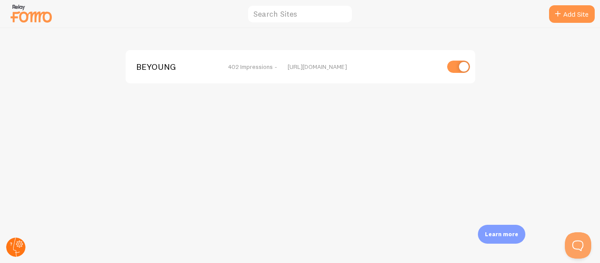
click at [18, 242] on circle at bounding box center [15, 247] width 19 height 19
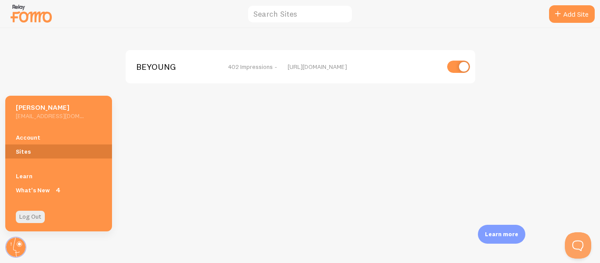
click at [31, 150] on link "Sites" at bounding box center [58, 152] width 107 height 14
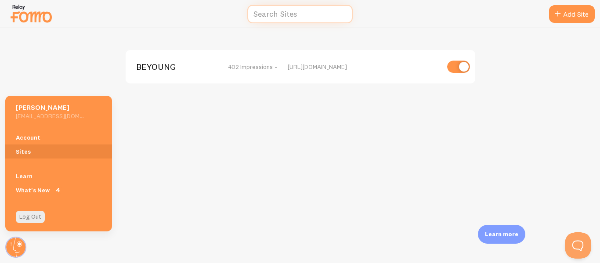
click at [308, 13] on input "text" at bounding box center [299, 14] width 105 height 19
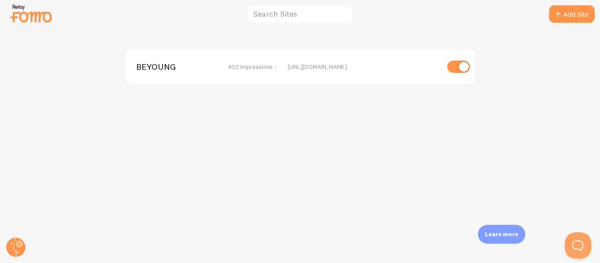
click at [165, 68] on span "BEYOUNG" at bounding box center [171, 67] width 71 height 8
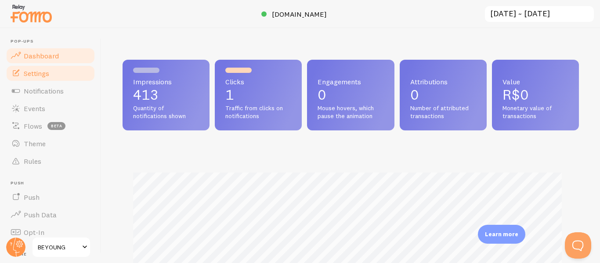
scroll to position [231, 450]
click at [62, 67] on link "Settings" at bounding box center [50, 74] width 90 height 18
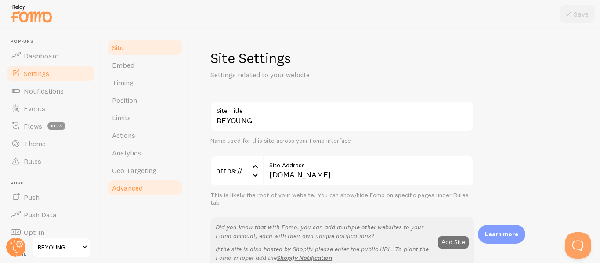
click at [146, 191] on link "Advanced" at bounding box center [145, 188] width 77 height 18
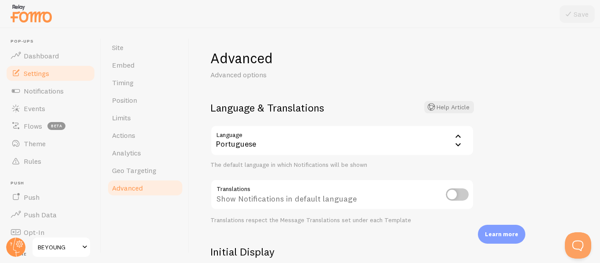
click at [383, 168] on div "The default language in which Notifications will be shown" at bounding box center [342, 165] width 264 height 8
click at [392, 146] on div "Portuguese" at bounding box center [342, 140] width 264 height 31
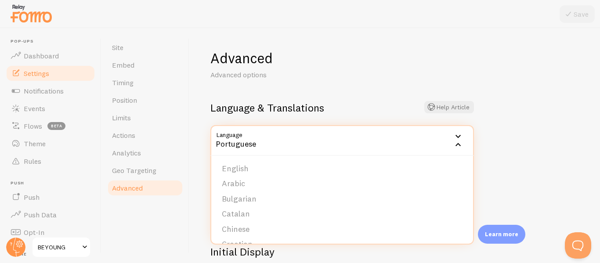
click at [580, 141] on div "Advanced Advanced options Language & Translations Help Article Language pt Port…" at bounding box center [394, 145] width 411 height 235
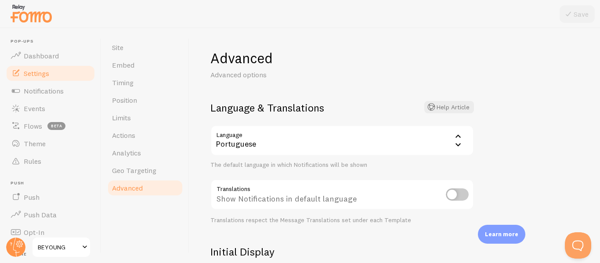
click at [457, 195] on input "checkbox" at bounding box center [457, 194] width 23 height 12
checkbox input "true"
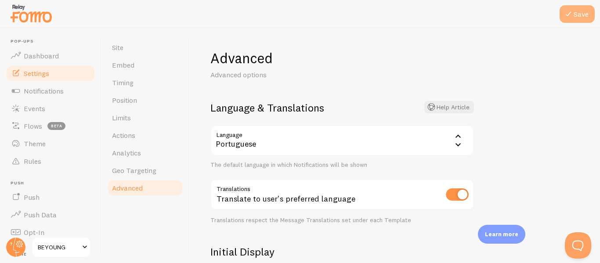
click at [578, 18] on button "Save" at bounding box center [577, 14] width 35 height 18
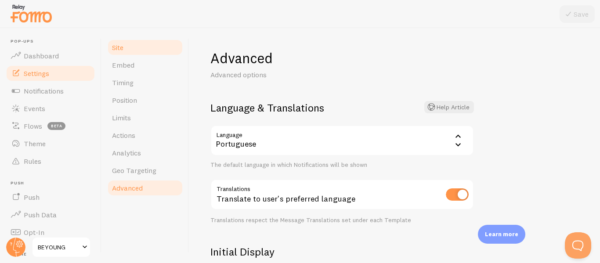
click at [138, 54] on link "Site" at bounding box center [145, 48] width 77 height 18
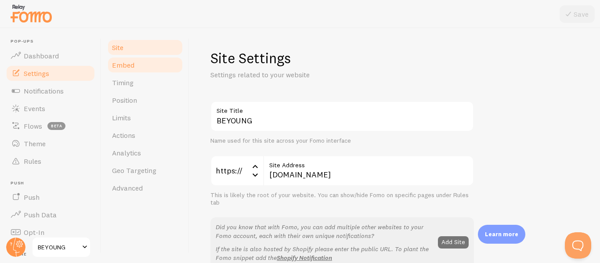
click at [141, 63] on link "Embed" at bounding box center [145, 65] width 77 height 18
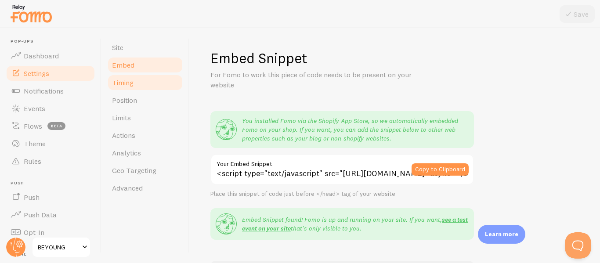
click at [151, 81] on link "Timing" at bounding box center [145, 83] width 77 height 18
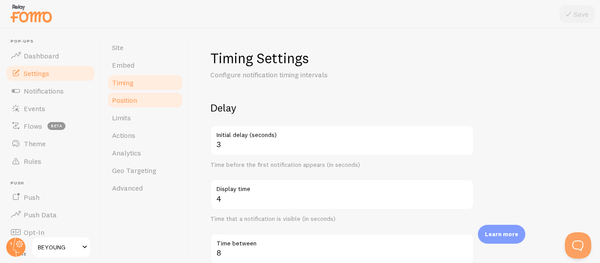
click at [154, 99] on link "Position" at bounding box center [145, 100] width 77 height 18
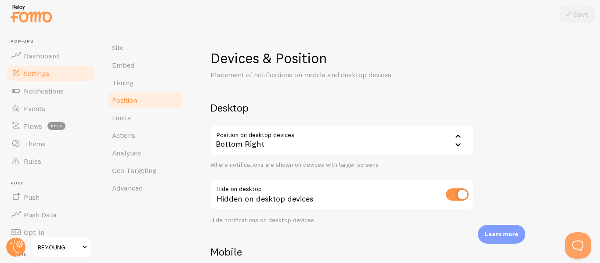
click at [332, 142] on div "Bottom Right" at bounding box center [342, 140] width 264 height 31
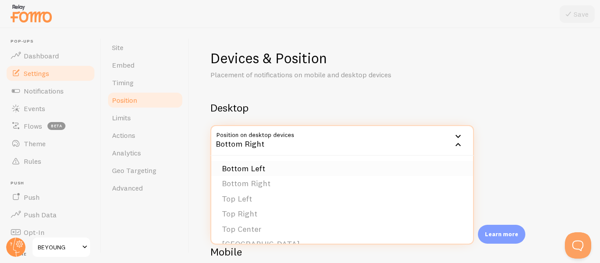
click at [327, 170] on li "Bottom Left" at bounding box center [342, 168] width 262 height 15
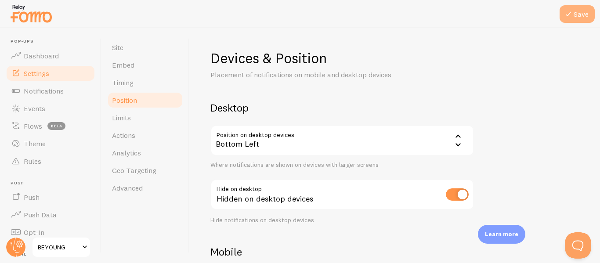
click at [576, 14] on button "Save" at bounding box center [577, 14] width 35 height 18
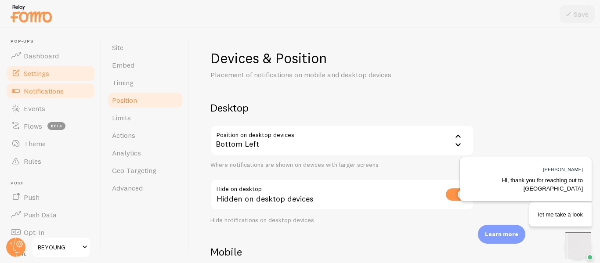
click at [66, 93] on link "Notifications" at bounding box center [50, 91] width 90 height 18
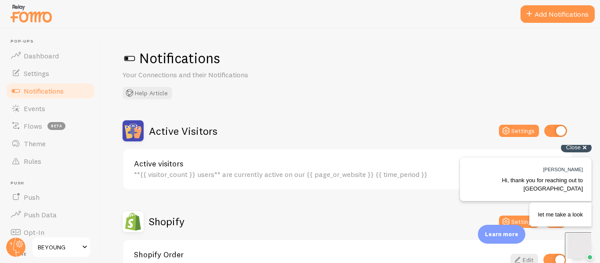
click at [583, 152] on div "Close cross-small" at bounding box center [576, 147] width 31 height 9
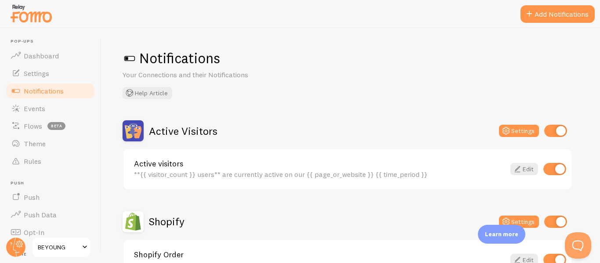
click at [558, 168] on input "checkbox" at bounding box center [554, 169] width 23 height 12
checkbox input "false"
click at [579, 246] on button "Open Beacon popover" at bounding box center [576, 244] width 26 height 26
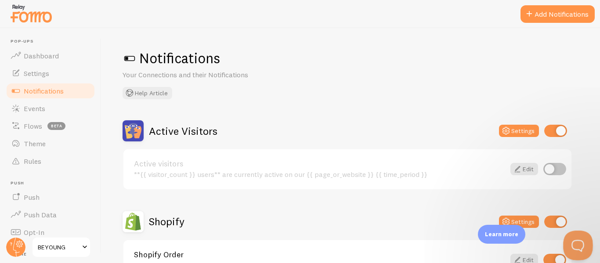
scroll to position [111, 0]
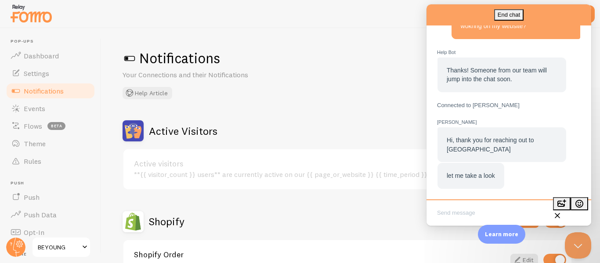
click at [480, 207] on textarea "Write chat message" at bounding box center [508, 213] width 161 height 21
type textarea "ok"
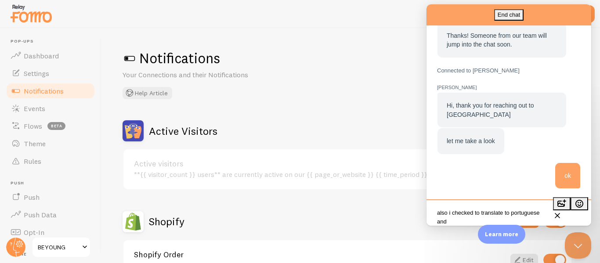
scroll to position [1, 0]
type textarea "also i checked to translate to portuguese and is showing in english"
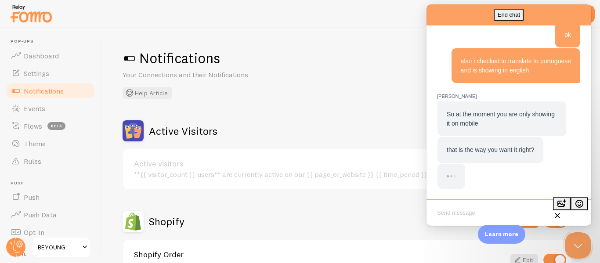
scroll to position [285, 0]
click at [521, 206] on textarea "Write chat message" at bounding box center [508, 213] width 161 height 21
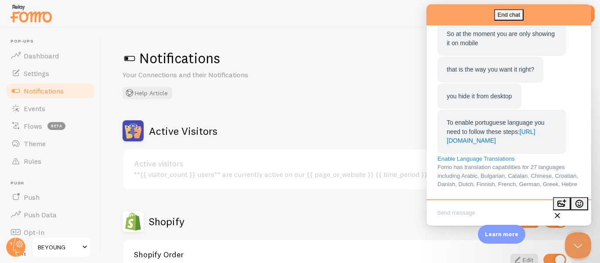
scroll to position [355, 0]
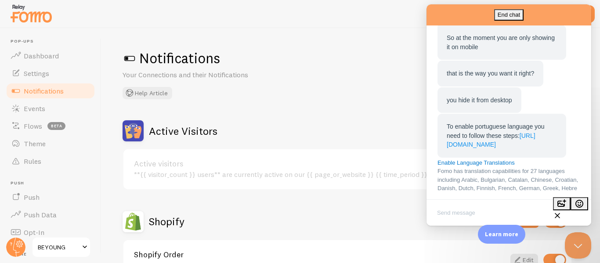
click at [510, 148] on link "[URL][DOMAIN_NAME]" at bounding box center [491, 140] width 89 height 16
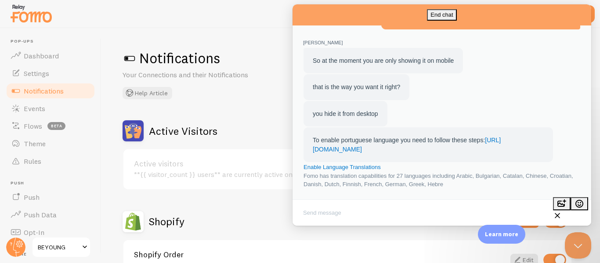
scroll to position [895, 0]
click at [308, 226] on button "Close" at bounding box center [301, 231] width 16 height 11
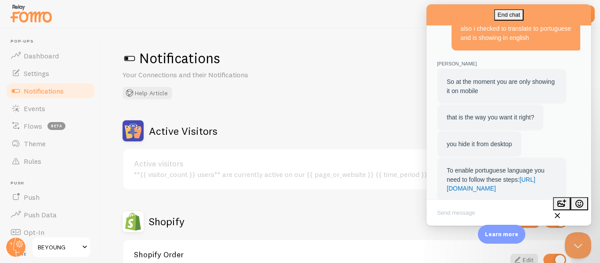
scroll to position [355, 0]
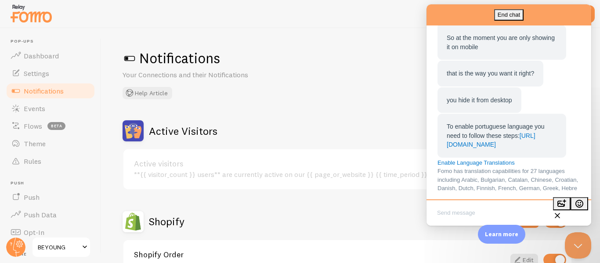
click at [493, 211] on textarea "Write chat message" at bounding box center [508, 213] width 161 height 21
type textarea "i already did this"
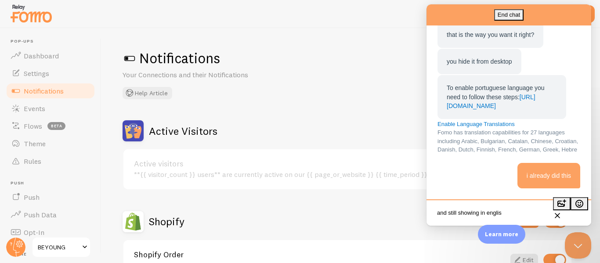
type textarea "and still showing in english"
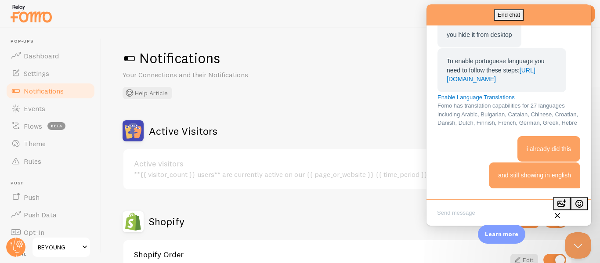
scroll to position [463, 0]
click at [59, 72] on link "Settings" at bounding box center [50, 74] width 90 height 18
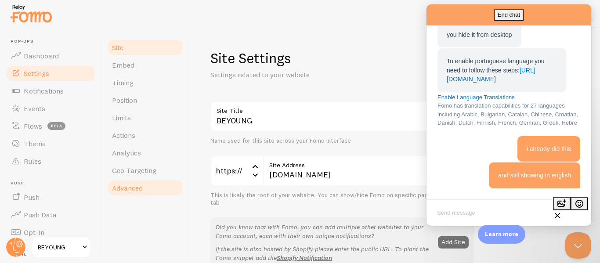
click at [141, 190] on span "Advanced" at bounding box center [127, 188] width 31 height 9
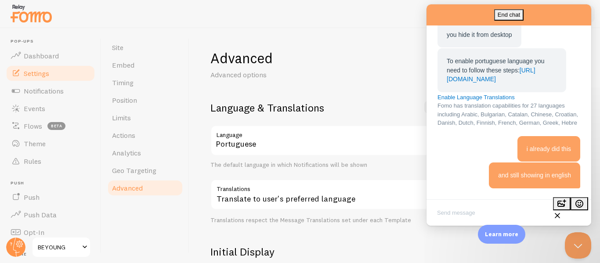
scroll to position [44, 0]
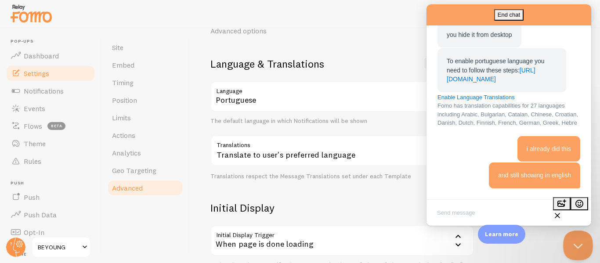
click at [580, 249] on button "Close Beacon popover" at bounding box center [576, 244] width 26 height 26
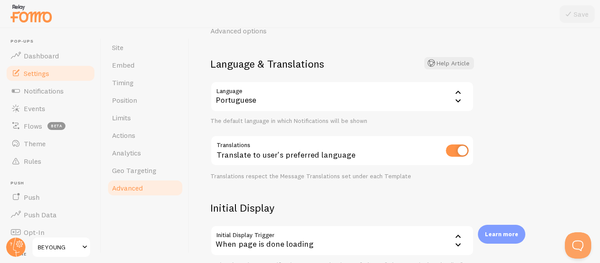
click at [457, 151] on input "checkbox" at bounding box center [457, 151] width 23 height 12
checkbox input "false"
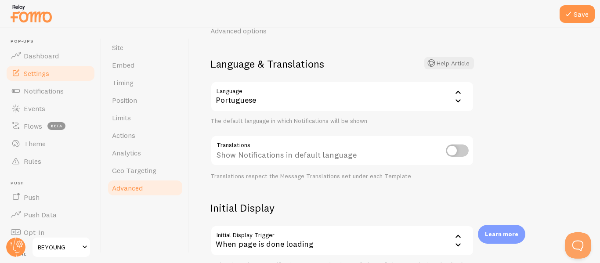
click at [579, 4] on div at bounding box center [300, 14] width 600 height 28
click at [579, 12] on button "Save" at bounding box center [577, 14] width 35 height 18
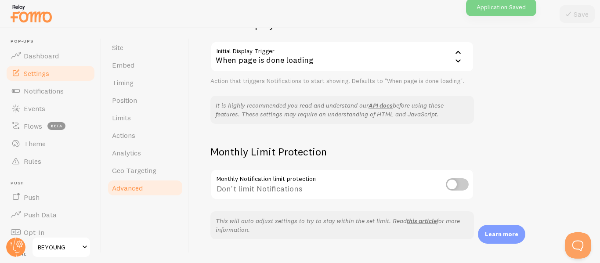
scroll to position [246, 0]
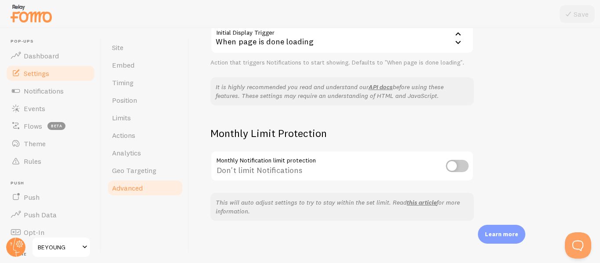
drag, startPoint x: 212, startPoint y: 101, endPoint x: 191, endPoint y: 71, distance: 35.9
click at [191, 71] on div "Advanced Advanced options Language & Translations Help Article Language pt Port…" at bounding box center [394, 145] width 411 height 235
click at [578, 240] on button "Open Beacon popover" at bounding box center [576, 244] width 26 height 26
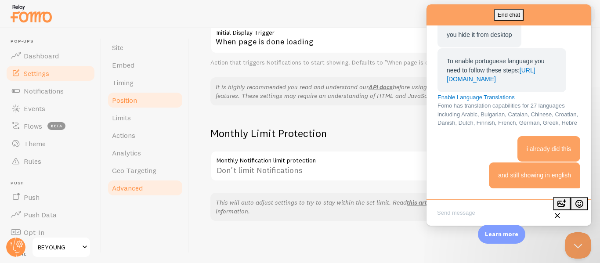
click at [144, 106] on link "Position" at bounding box center [145, 100] width 77 height 18
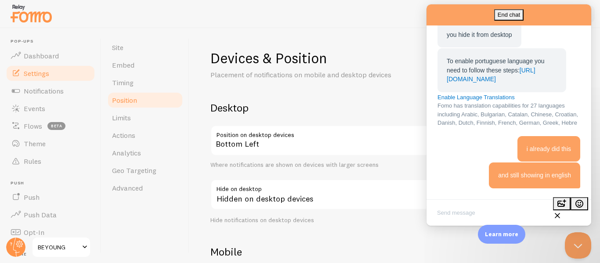
click at [329, 197] on div "Hidden on desktop devices" at bounding box center [342, 195] width 264 height 32
click at [585, 245] on button "Close Beacon popover" at bounding box center [576, 244] width 26 height 26
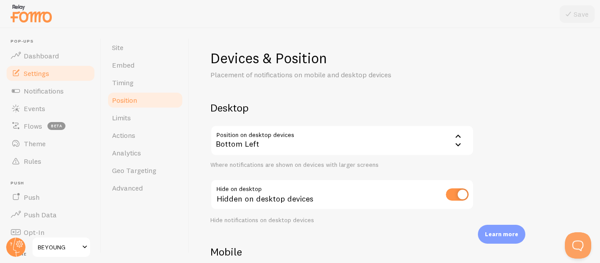
click at [454, 197] on input "checkbox" at bounding box center [457, 194] width 23 height 12
checkbox input "false"
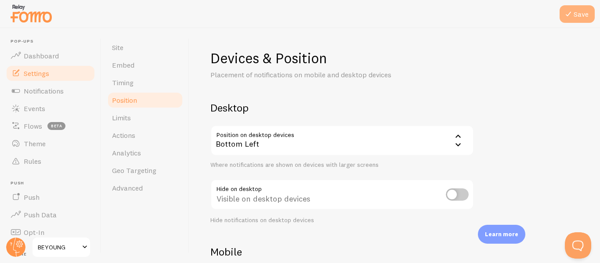
click at [569, 9] on icon at bounding box center [568, 14] width 11 height 11
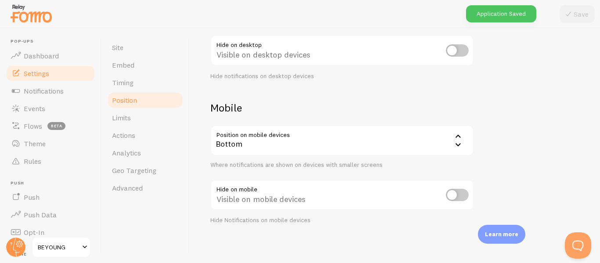
scroll to position [148, 0]
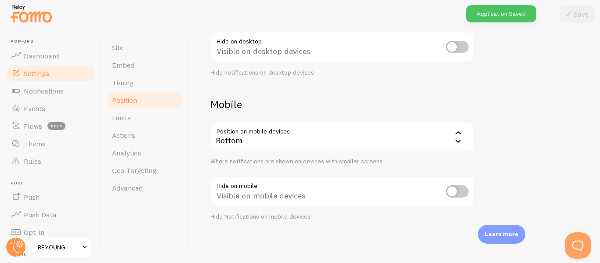
click at [454, 137] on icon at bounding box center [458, 133] width 11 height 11
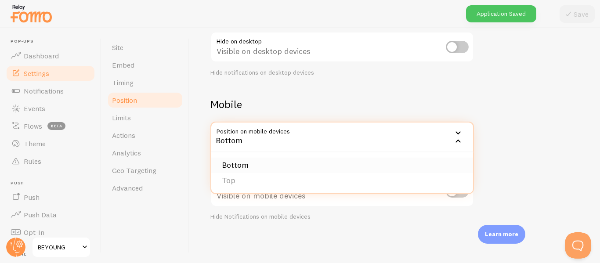
click at [409, 162] on li "Bottom" at bounding box center [342, 165] width 262 height 15
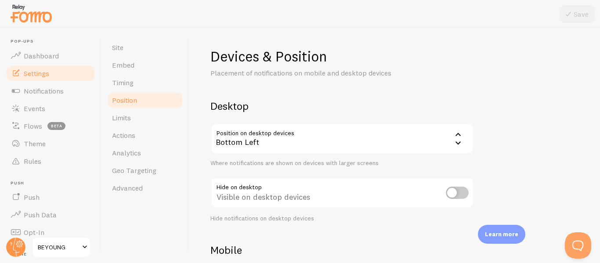
scroll to position [0, 0]
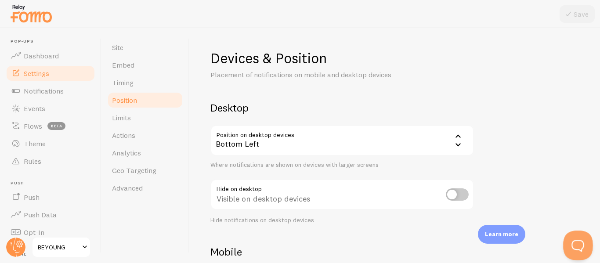
click at [585, 239] on button "Open Beacon popover" at bounding box center [576, 244] width 26 height 26
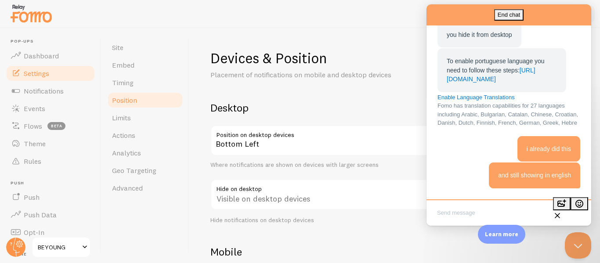
click at [75, 243] on span "BEYOUNG" at bounding box center [59, 247] width 42 height 11
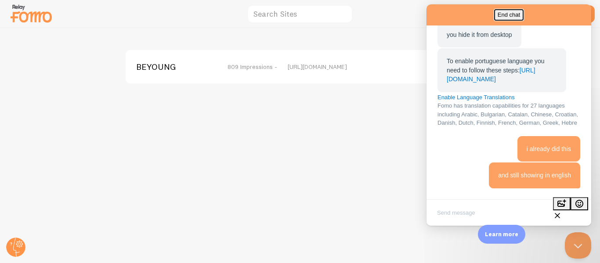
click at [524, 15] on button "End chat" at bounding box center [508, 14] width 29 height 11
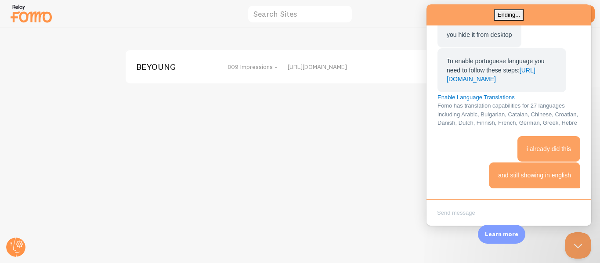
scroll to position [543, 0]
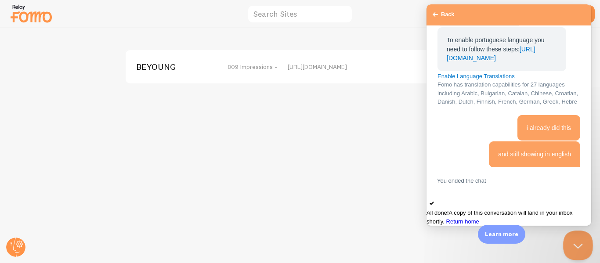
click at [576, 242] on button "Close Beacon popover" at bounding box center [576, 244] width 26 height 26
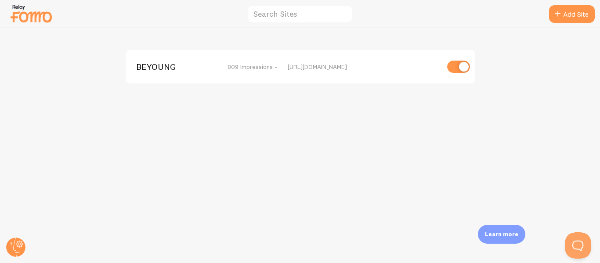
click at [455, 66] on input "checkbox" at bounding box center [458, 67] width 23 height 12
checkbox input "false"
